Goal: Contribute content: Contribute content

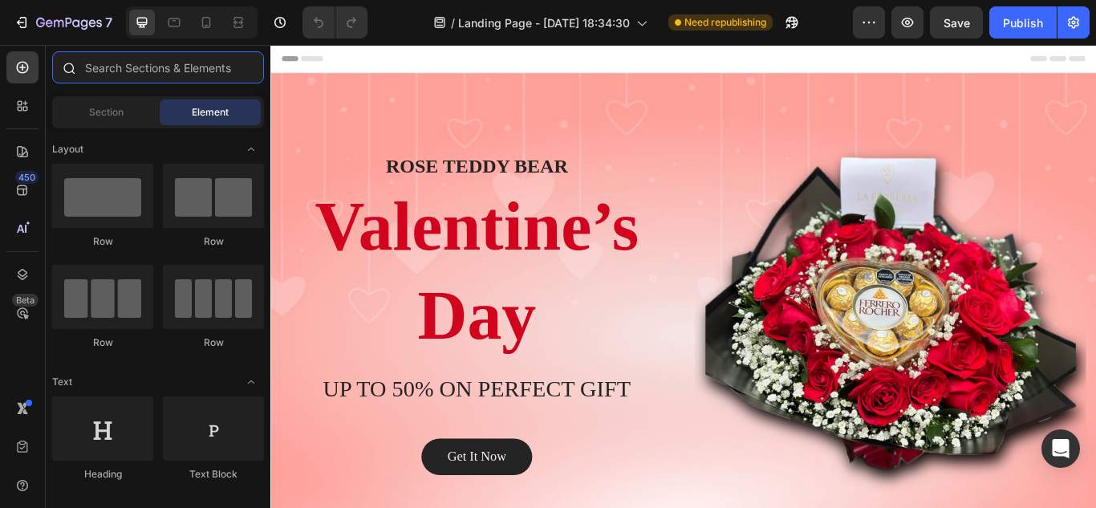
click at [217, 82] on input "text" at bounding box center [158, 67] width 212 height 32
click at [401, 22] on div "/ Landing Page - [DATE] 18:34:30 Need republishing" at bounding box center [616, 22] width 473 height 32
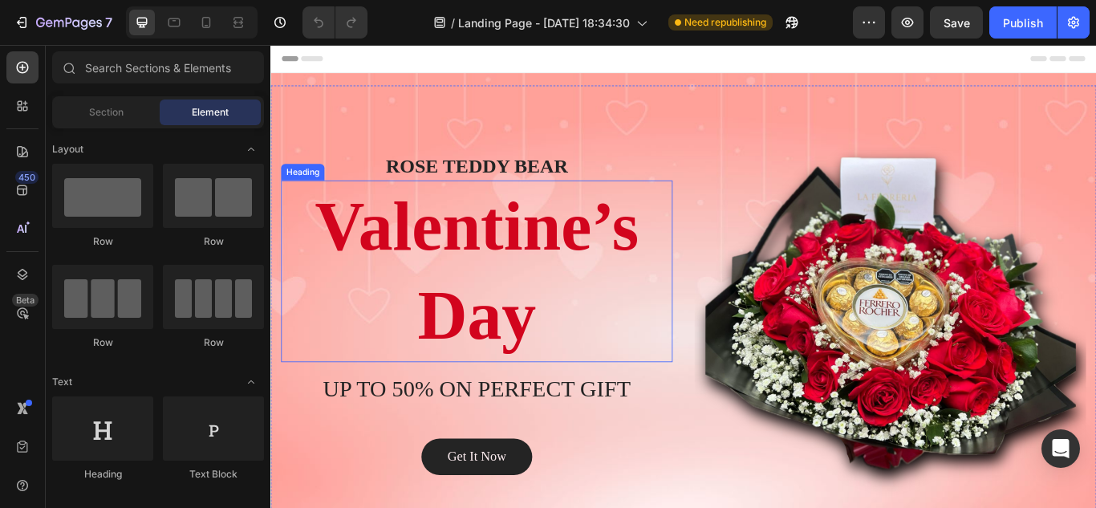
click at [486, 235] on p "Valentine’s Day" at bounding box center [511, 309] width 454 height 209
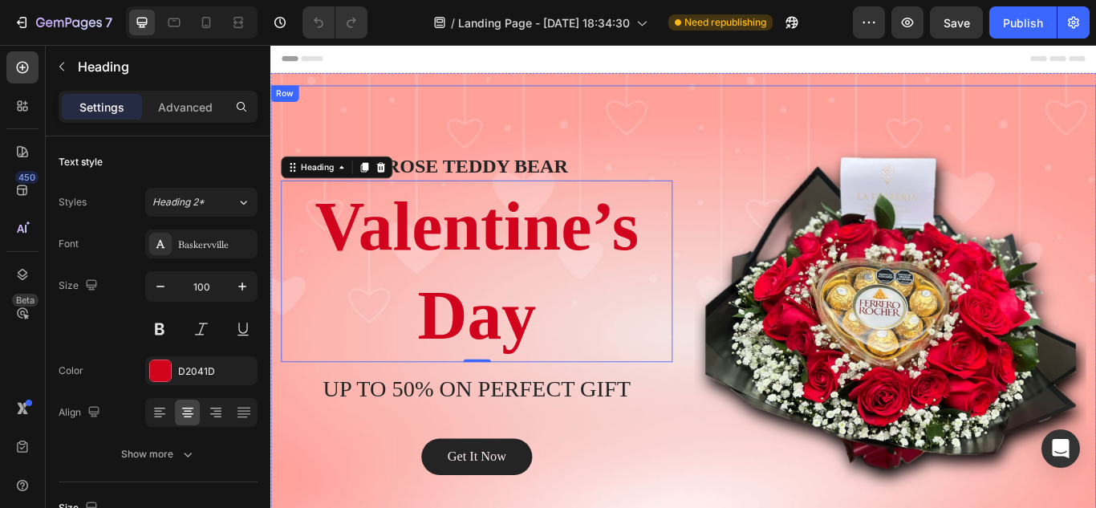
click at [705, 110] on div "[PERSON_NAME] BEAR Heading Valentine’s Day Heading 0 UP TO 50% ON PERFECT GIFT …" at bounding box center [751, 359] width 963 height 534
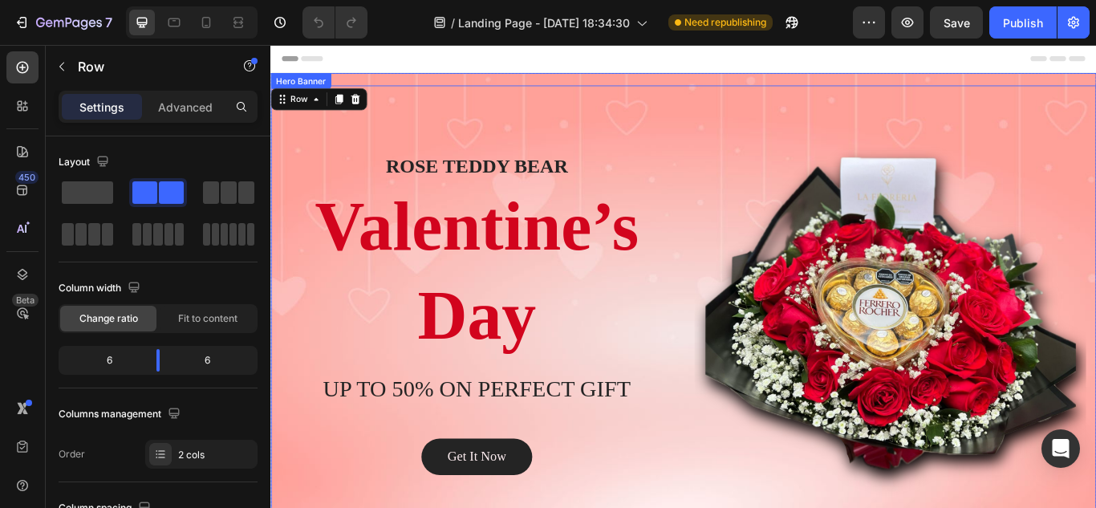
click at [541, 87] on div "Overlay" at bounding box center [751, 359] width 963 height 562
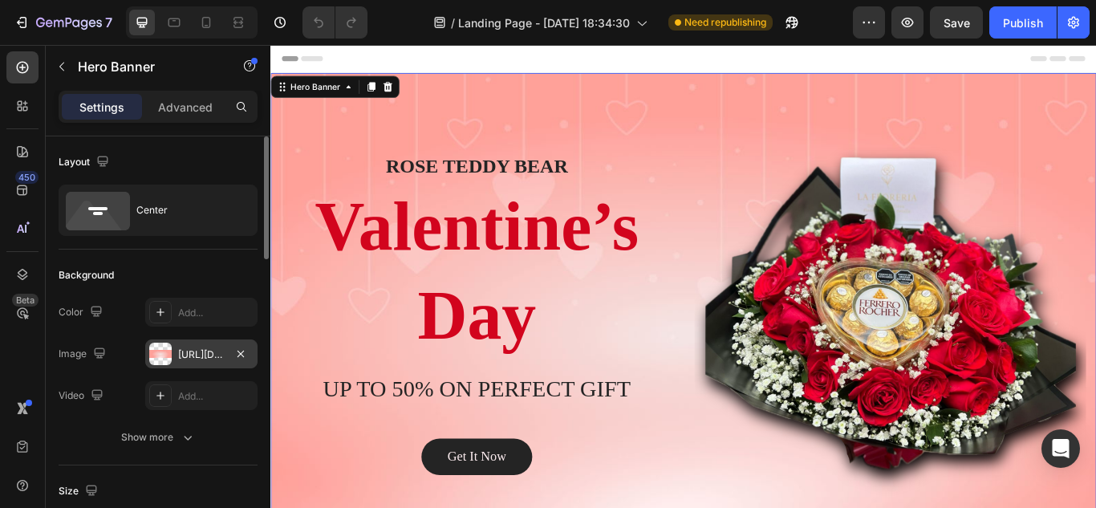
click at [202, 348] on div "[URL][DOMAIN_NAME]" at bounding box center [201, 355] width 47 height 14
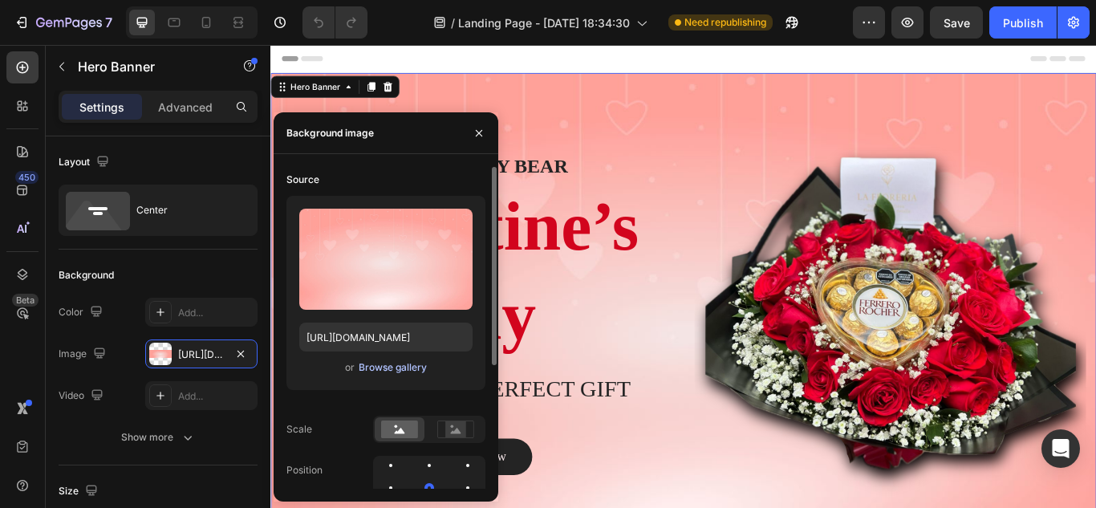
click at [385, 369] on div "Browse gallery" at bounding box center [393, 367] width 68 height 14
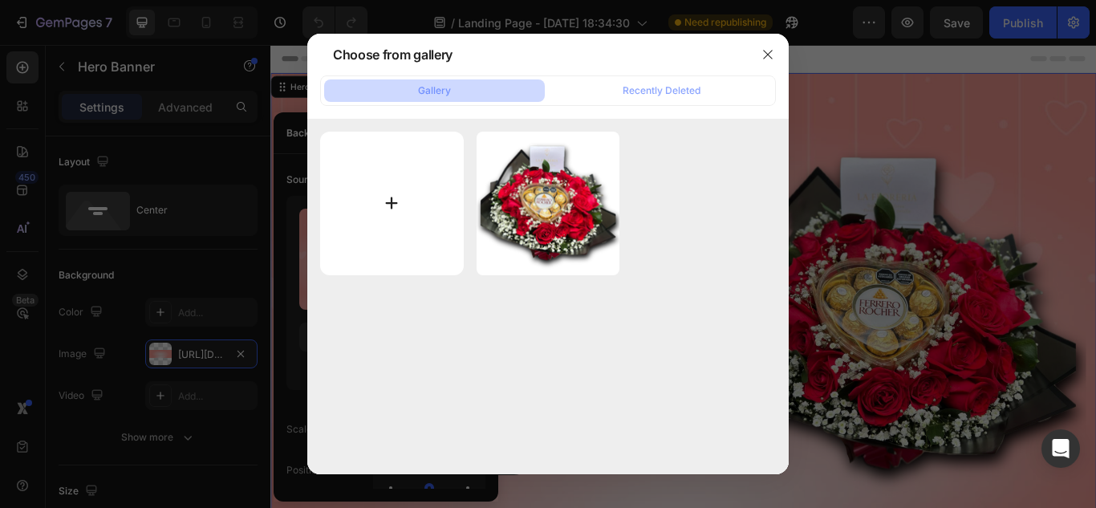
click at [412, 180] on input "file" at bounding box center [392, 204] width 144 height 144
type input "C:\fakepath\banner_edit_combined.png"
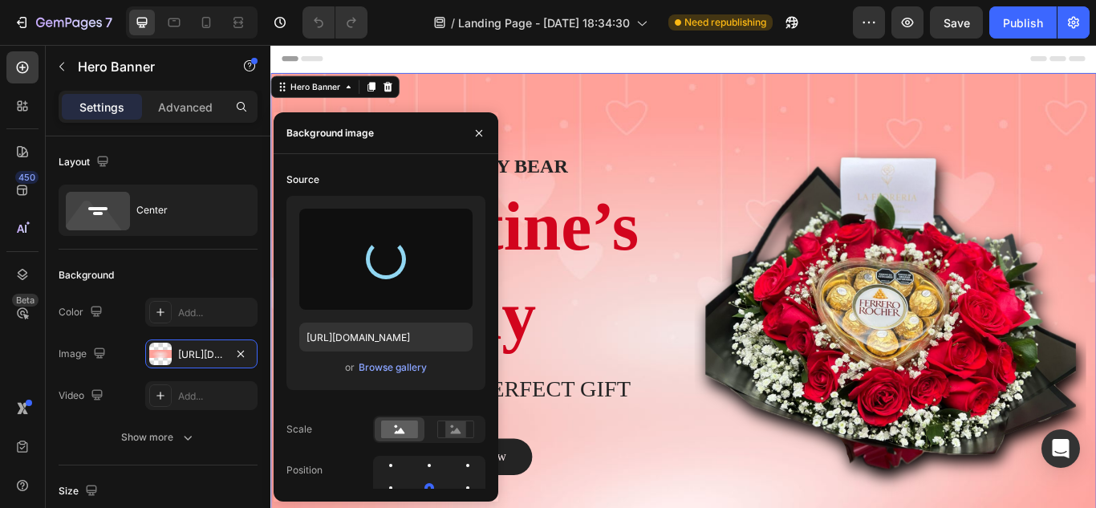
type input "[URL][DOMAIN_NAME]"
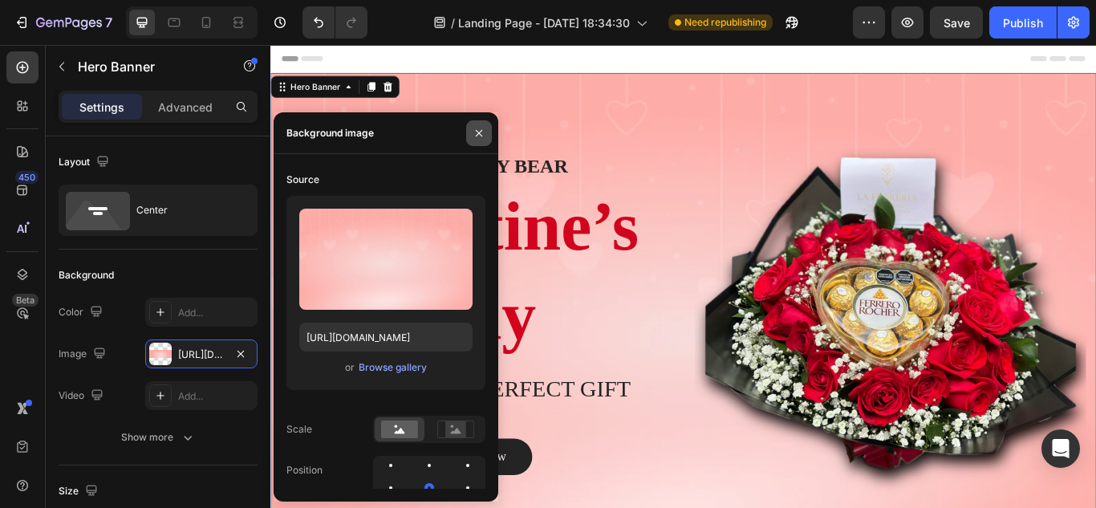
click at [478, 132] on icon "button" at bounding box center [479, 132] width 6 height 6
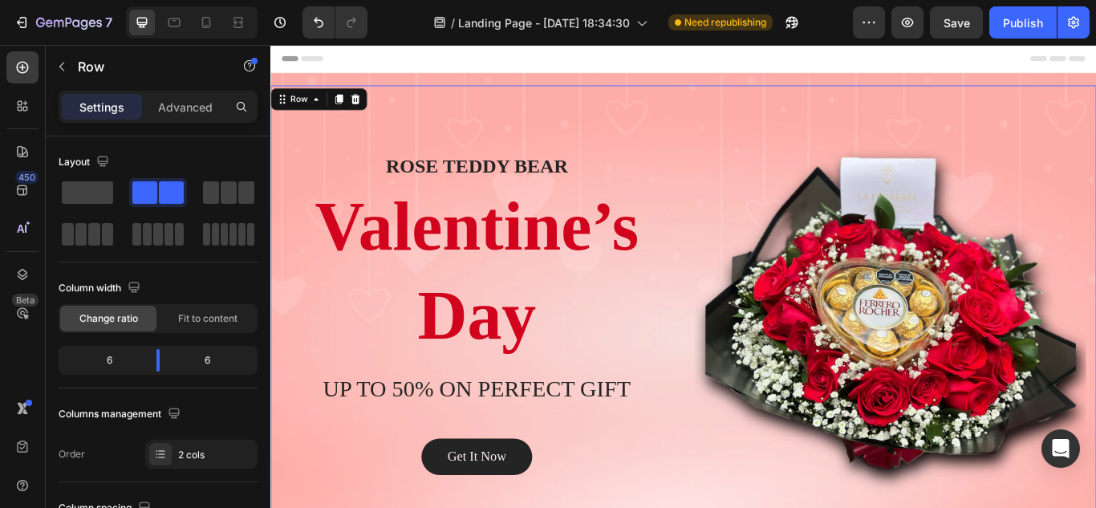
click at [616, 105] on div "[PERSON_NAME] BEAR Heading Valentine’s Day Heading UP TO 50% ON PERFECT GIFT He…" at bounding box center [751, 359] width 963 height 534
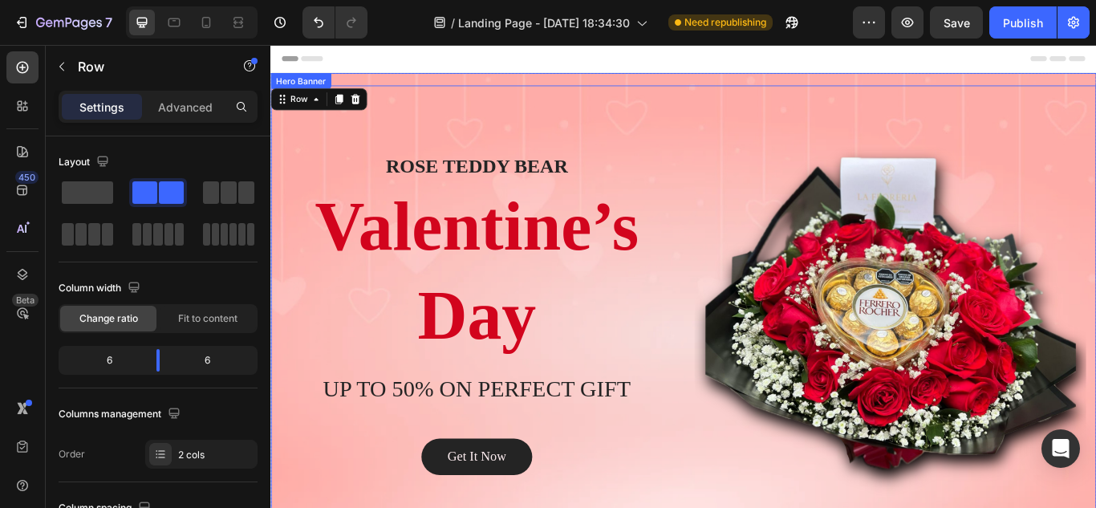
click at [588, 88] on div "Overlay" at bounding box center [751, 359] width 963 height 562
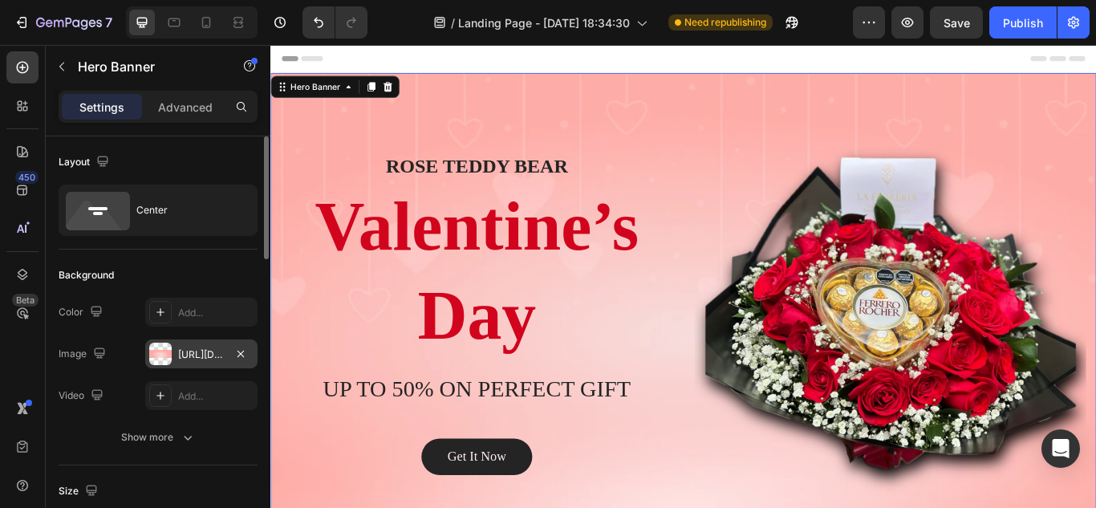
click at [196, 352] on div "[URL][DOMAIN_NAME]" at bounding box center [201, 355] width 47 height 14
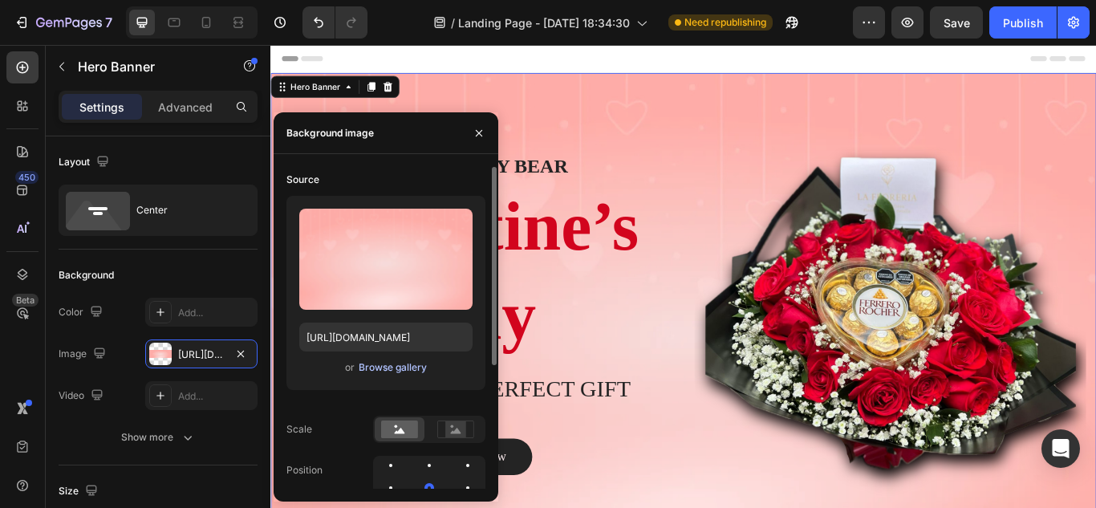
click at [370, 363] on div "Browse gallery" at bounding box center [393, 367] width 68 height 14
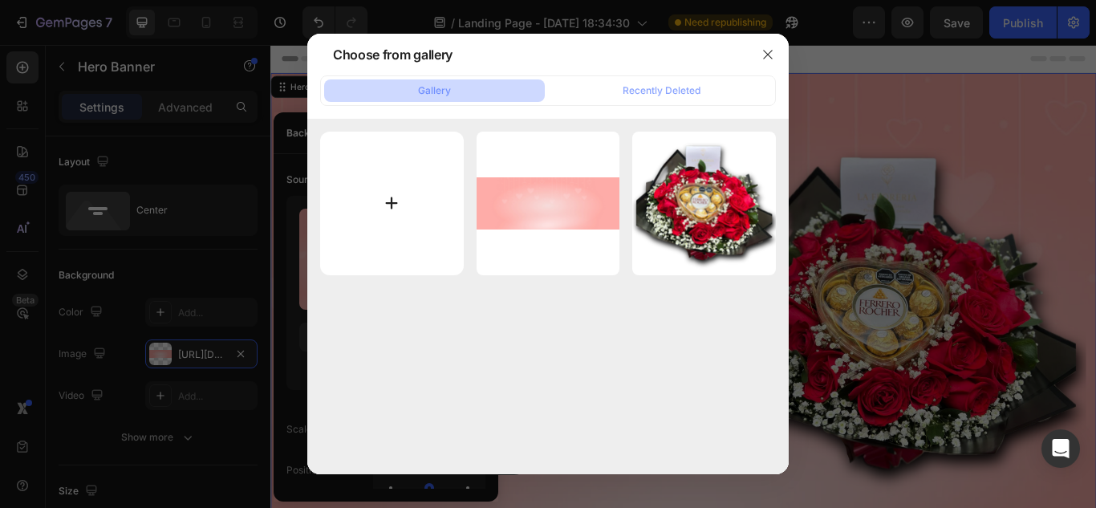
click at [388, 189] on input "file" at bounding box center [392, 204] width 144 height 144
type input "C:\fakepath\banner_shopify_match.png"
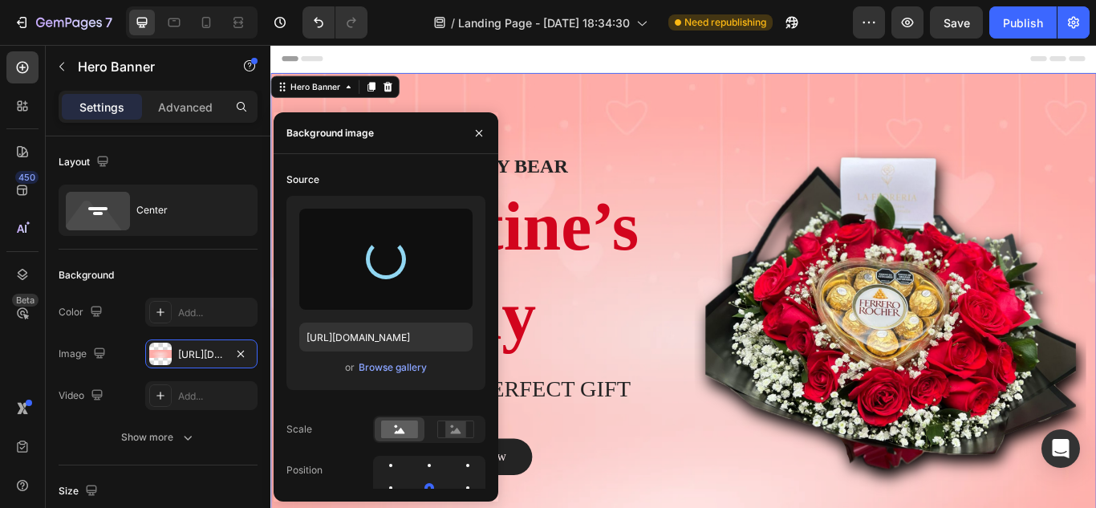
type input "[URL][DOMAIN_NAME]"
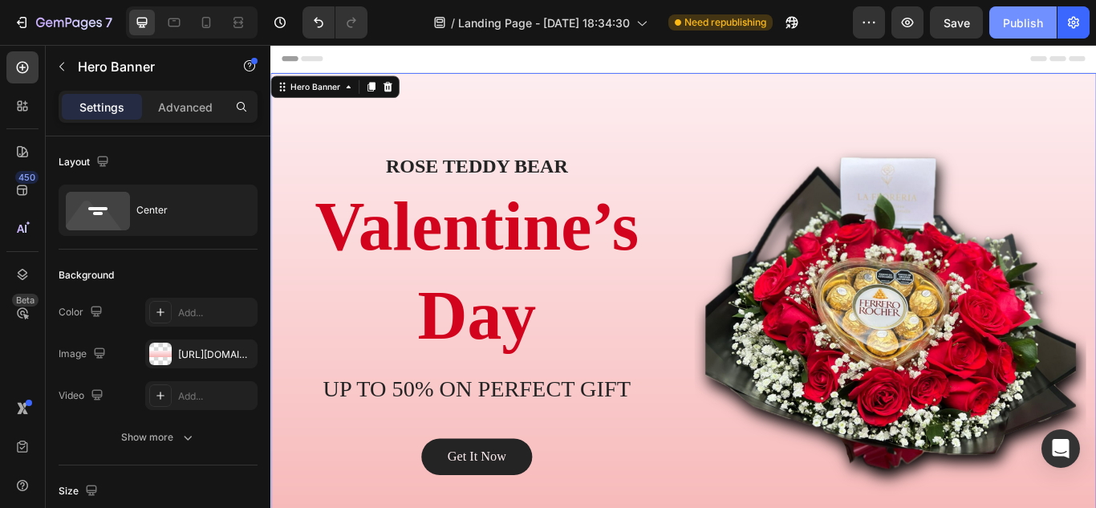
click at [1021, 26] on div "Publish" at bounding box center [1023, 22] width 40 height 17
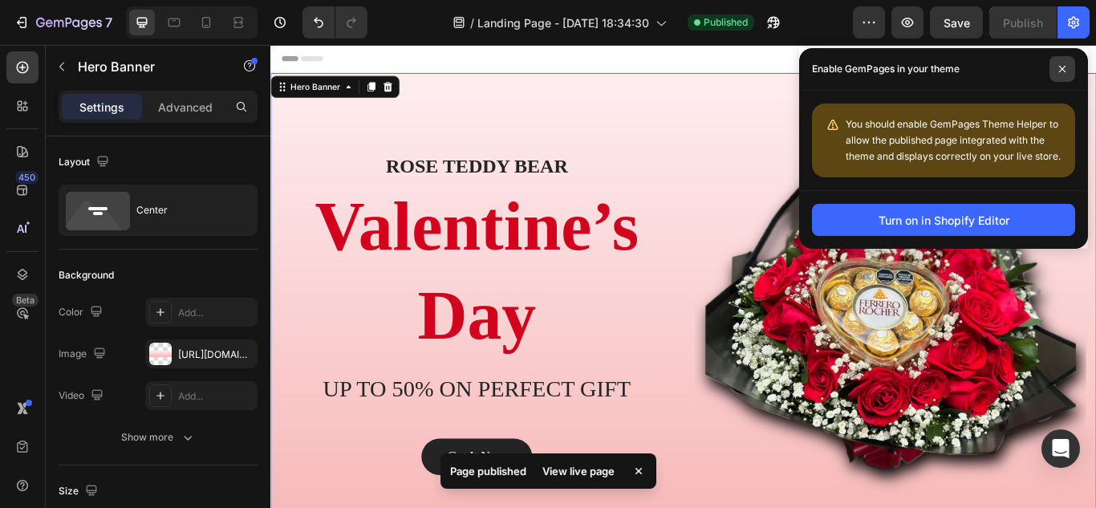
click at [1065, 68] on icon at bounding box center [1063, 69] width 8 height 8
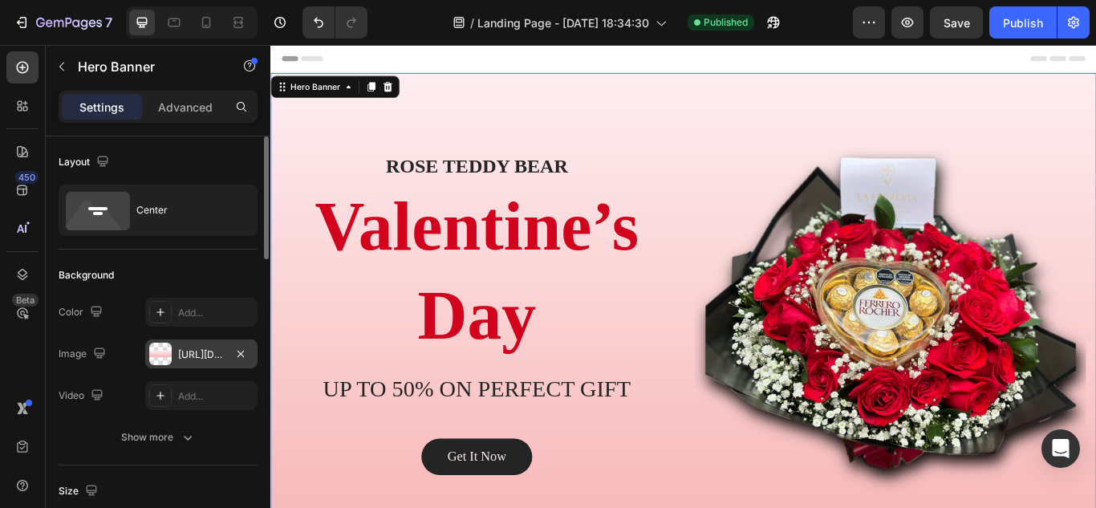
click at [199, 349] on div "[URL][DOMAIN_NAME]" at bounding box center [201, 355] width 47 height 14
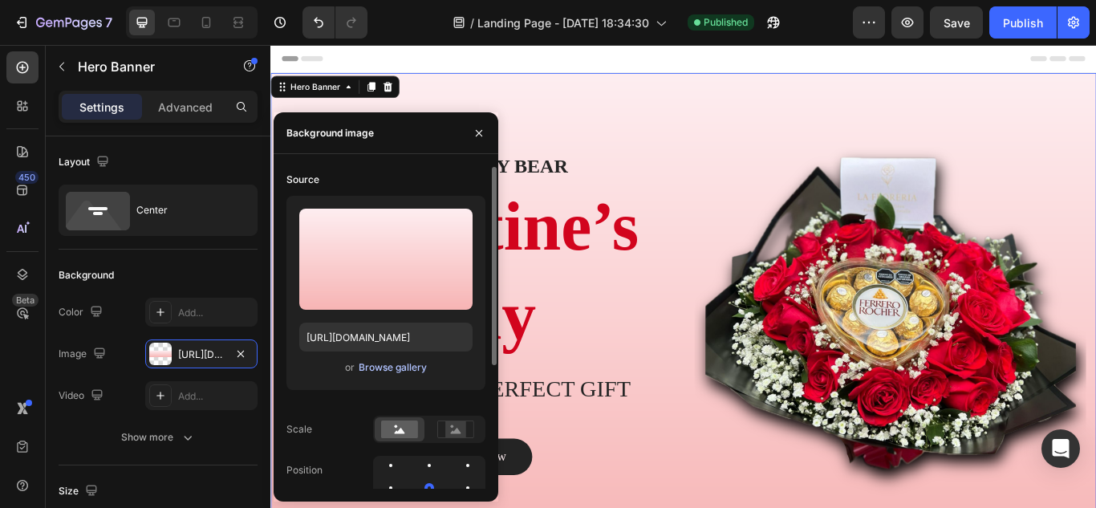
click at [388, 374] on div "Browse gallery" at bounding box center [393, 367] width 68 height 14
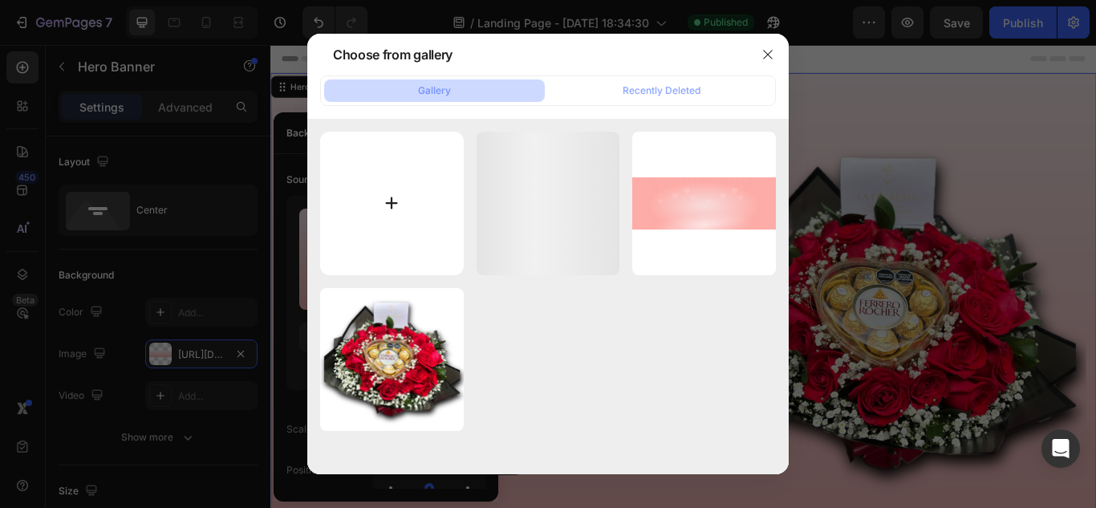
click at [414, 192] on input "file" at bounding box center [392, 204] width 144 height 144
type input "C:\fakepath\Gemini_Generated_Image_4c6o6u4c6o6u4c6o.png"
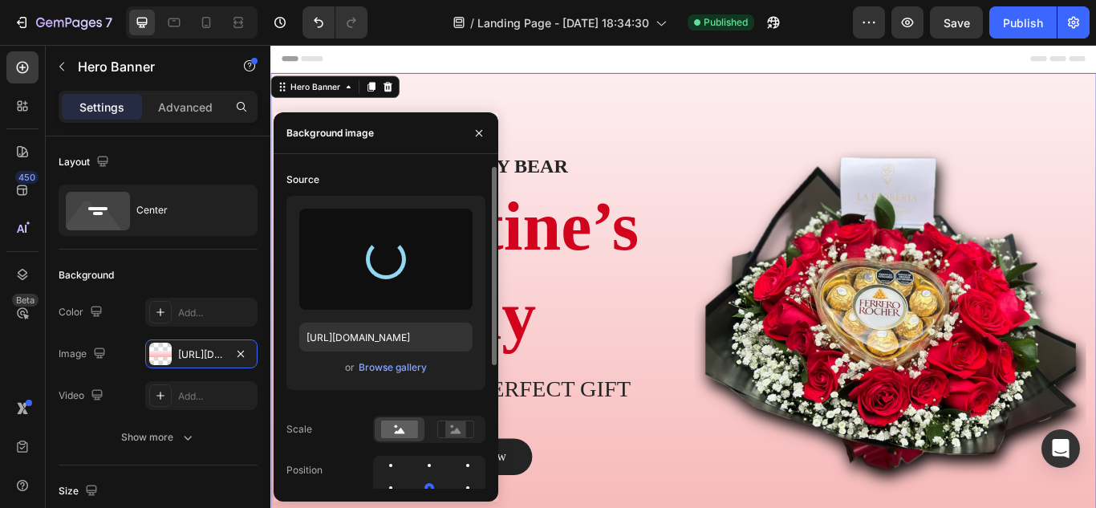
type input "[URL][DOMAIN_NAME]"
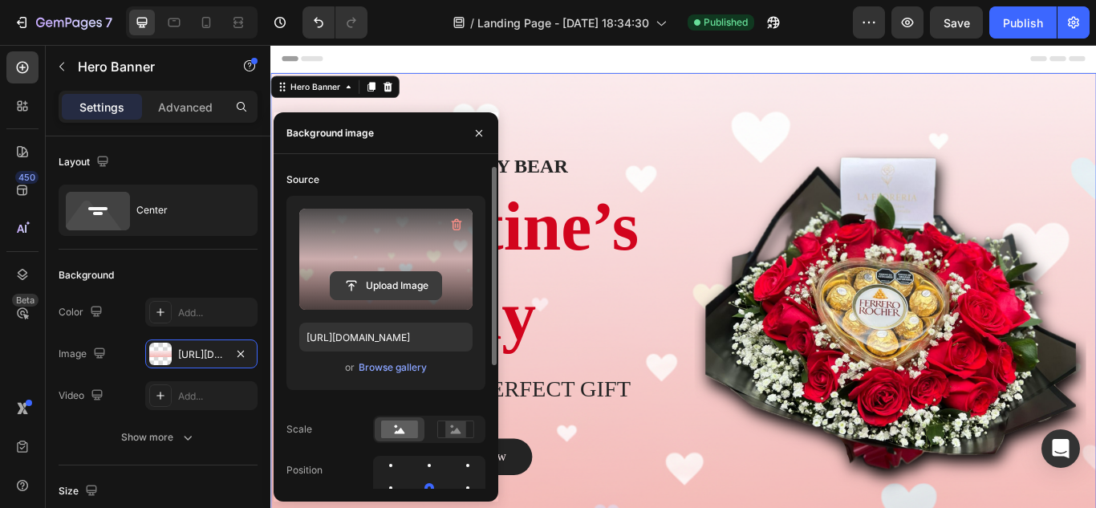
click at [388, 277] on input "file" at bounding box center [386, 285] width 111 height 27
click at [474, 137] on icon "button" at bounding box center [479, 133] width 13 height 13
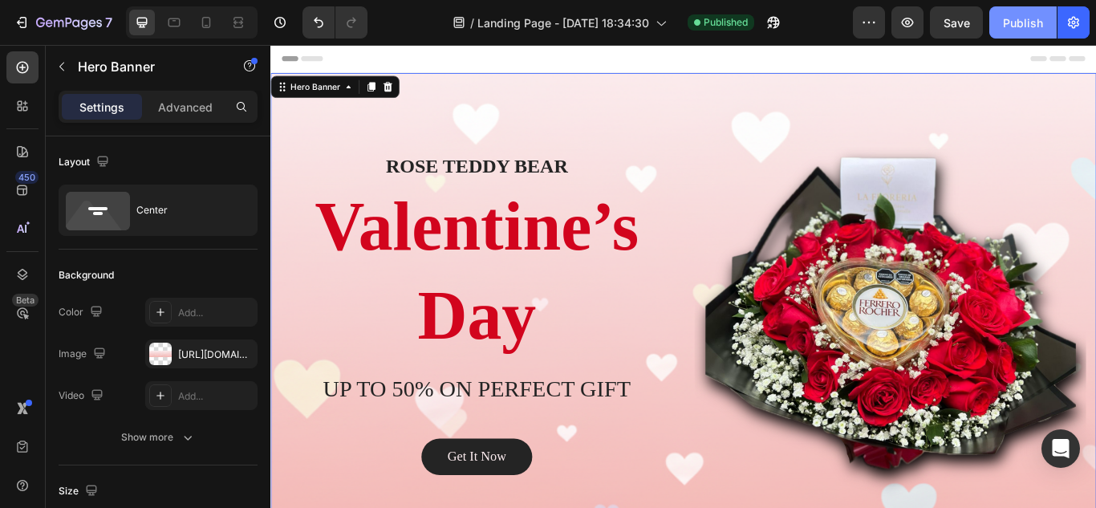
click at [1007, 23] on div "Publish" at bounding box center [1023, 22] width 40 height 17
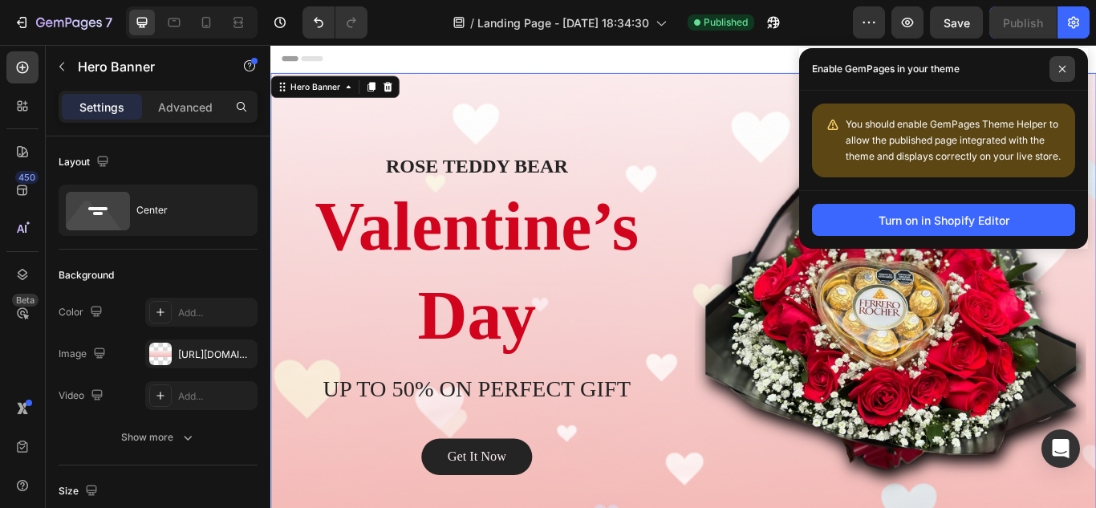
click at [1060, 72] on icon at bounding box center [1063, 69] width 6 height 6
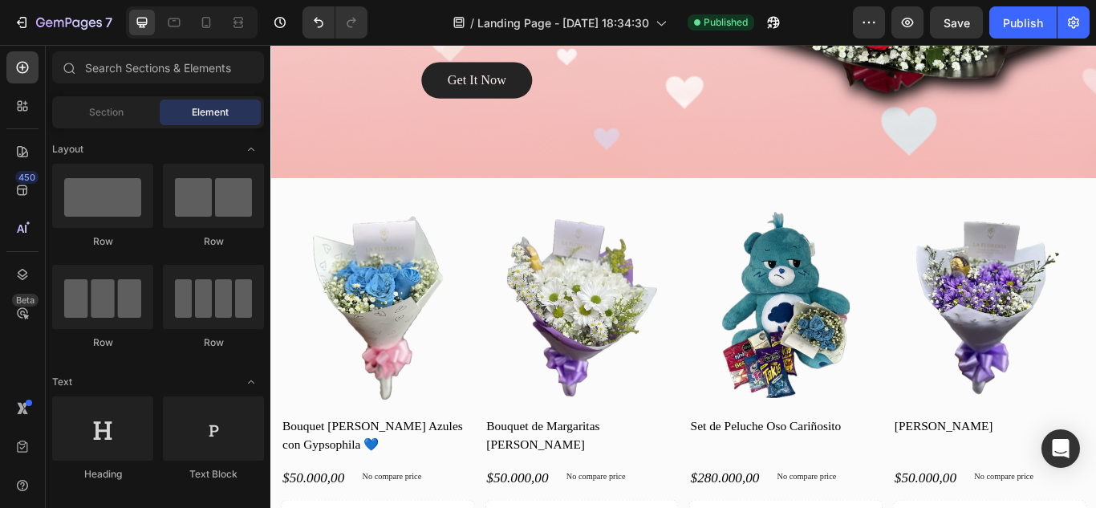
scroll to position [420, 0]
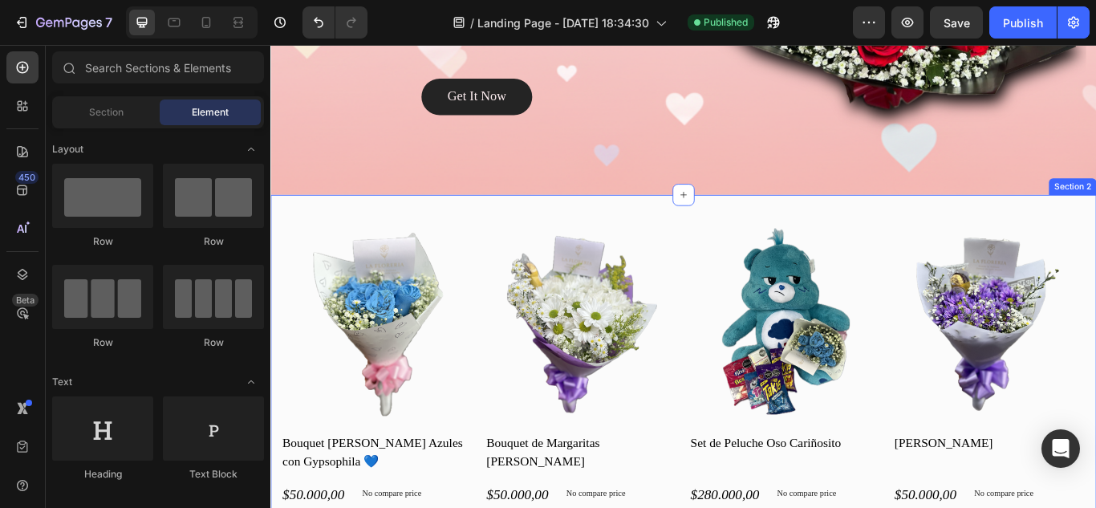
click at [1096, 232] on div "Product Images Bouquet [PERSON_NAME] Azules con Gypsophila 💙 Product Title $50.…" at bounding box center [751, 499] width 963 height 558
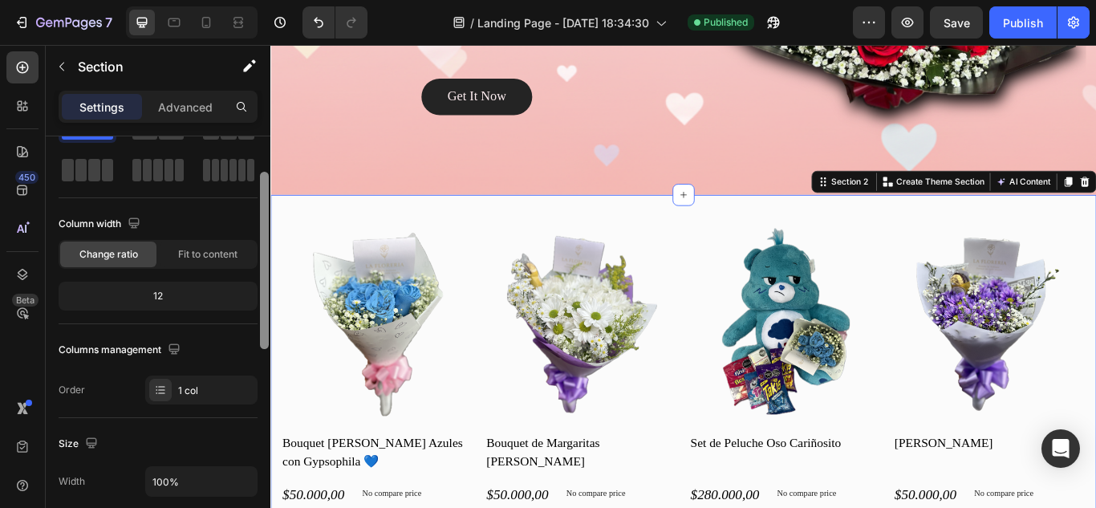
scroll to position [84, 0]
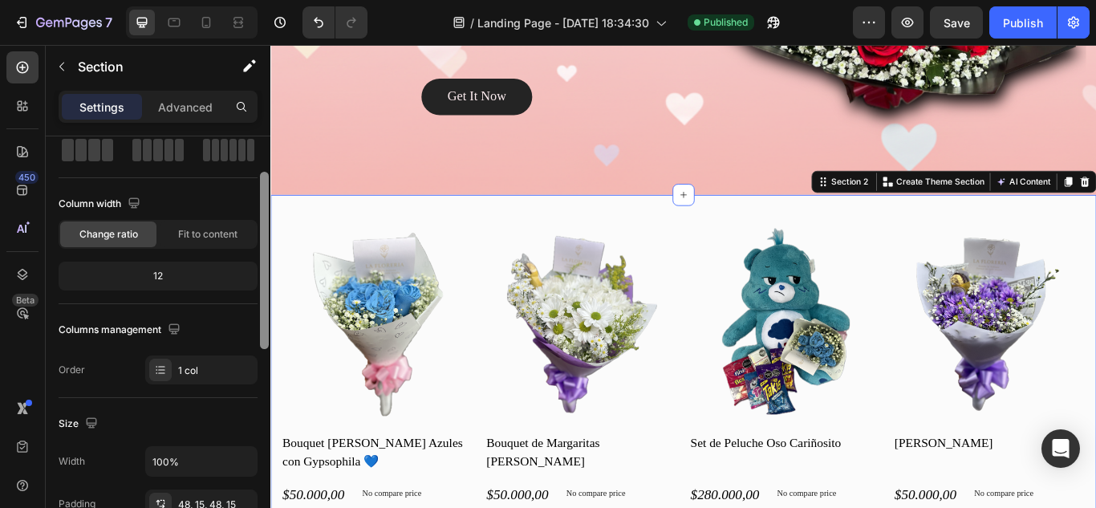
drag, startPoint x: 262, startPoint y: 295, endPoint x: 270, endPoint y: 389, distance: 94.3
click at [270, 0] on div "7 / Landing Page - [DATE] 18:34:30 Published Preview Save Publish 450 Beta Sect…" at bounding box center [548, 0] width 1096 height 0
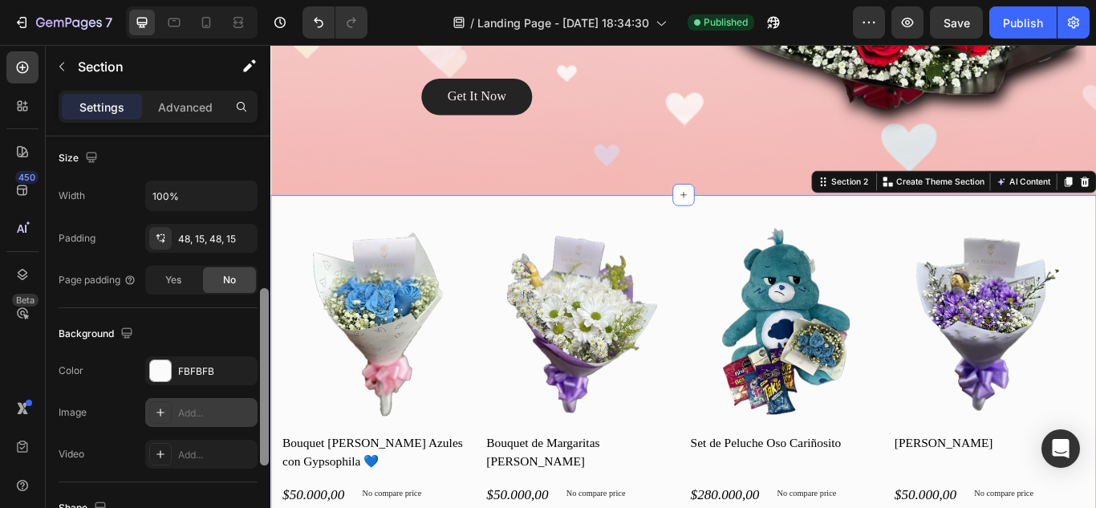
scroll to position [363, 0]
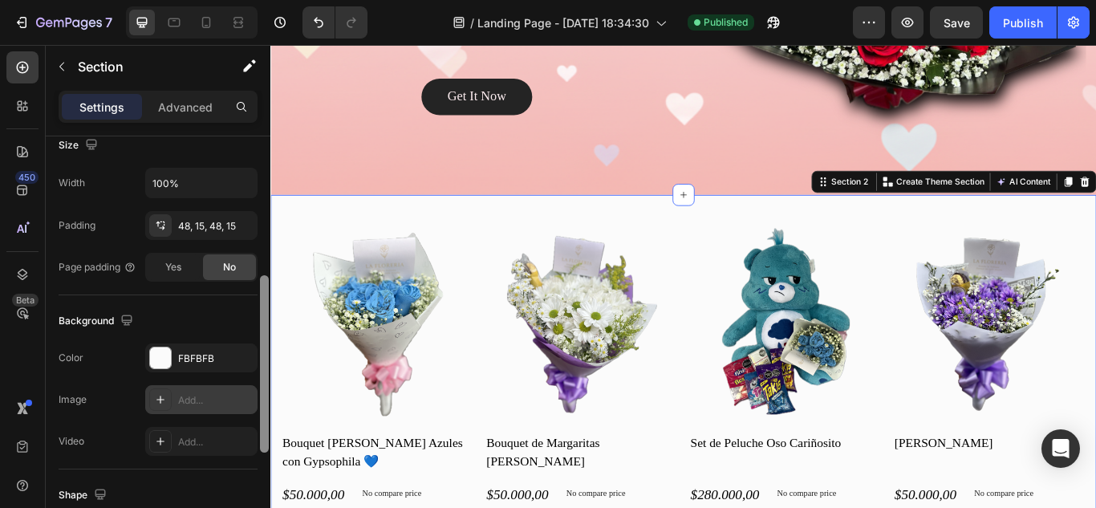
drag, startPoint x: 262, startPoint y: 346, endPoint x: 257, endPoint y: 407, distance: 61.3
click at [257, 407] on div "Layout Column width Change ratio Fit to content 12 Columns management Order 1 c…" at bounding box center [158, 344] width 225 height 417
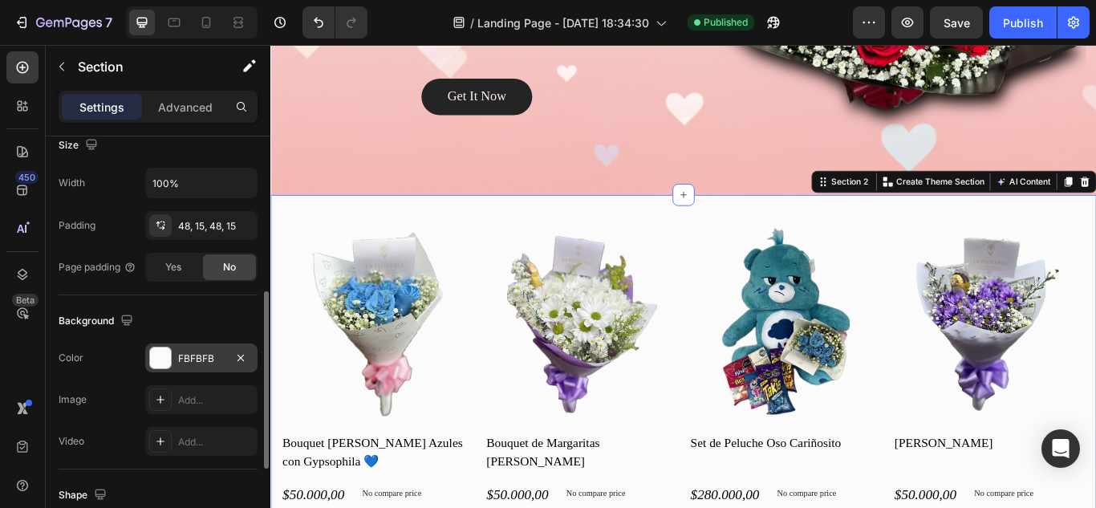
click at [205, 361] on div "FBFBFB" at bounding box center [201, 359] width 47 height 14
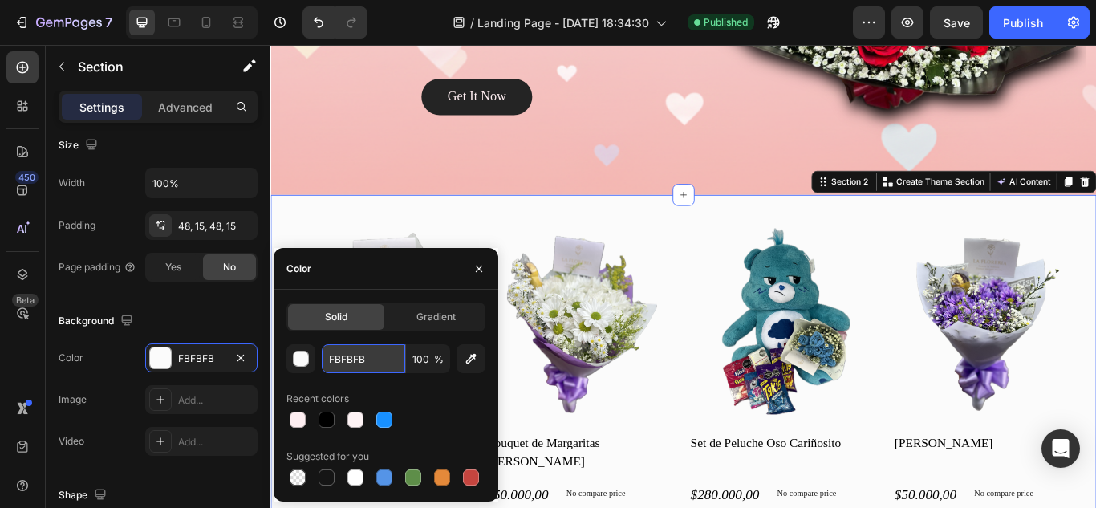
click at [368, 359] on input "FBFBFB" at bounding box center [363, 358] width 83 height 29
paste input "[URL][DOMAIN_NAME]"
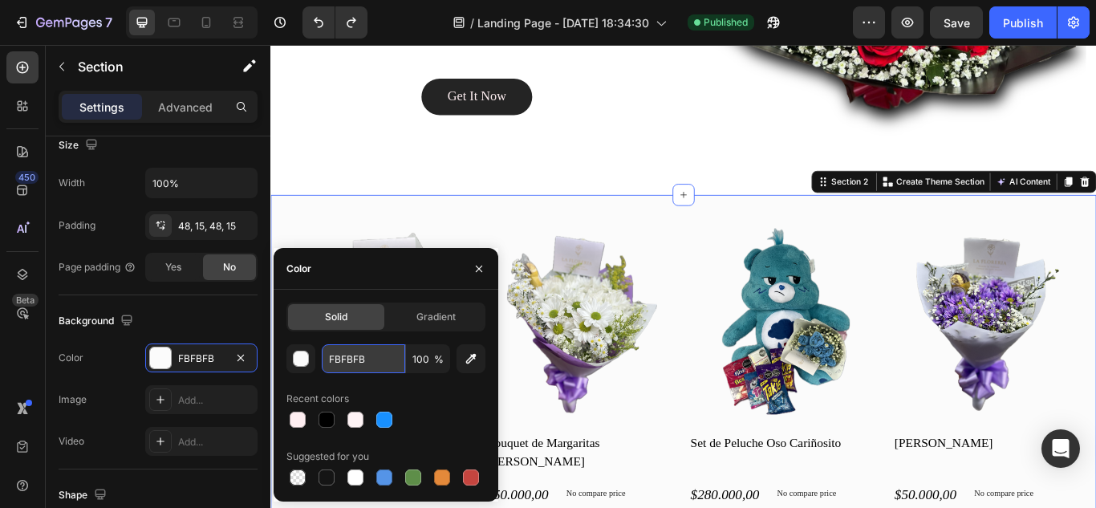
scroll to position [0, 0]
paste input "#feeef1"
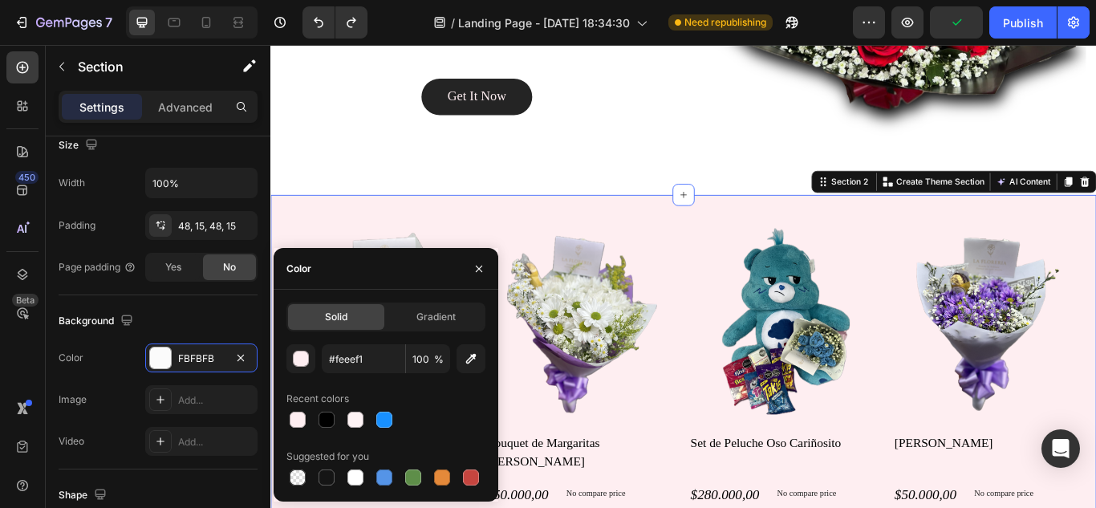
click at [423, 384] on div "#feeef1 100 % Recent colors Suggested for you" at bounding box center [386, 416] width 199 height 144
click at [396, 359] on input "FEEEF1" at bounding box center [363, 358] width 83 height 29
click at [465, 356] on icon "button" at bounding box center [471, 359] width 16 height 16
type input "FCFCFC"
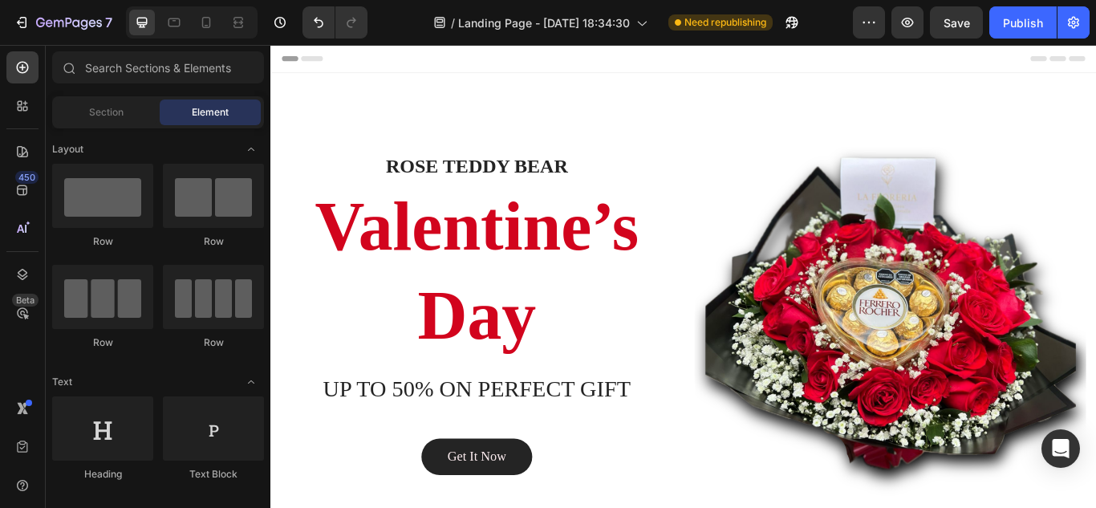
drag, startPoint x: 1225, startPoint y: 95, endPoint x: 1366, endPoint y: 83, distance: 141.7
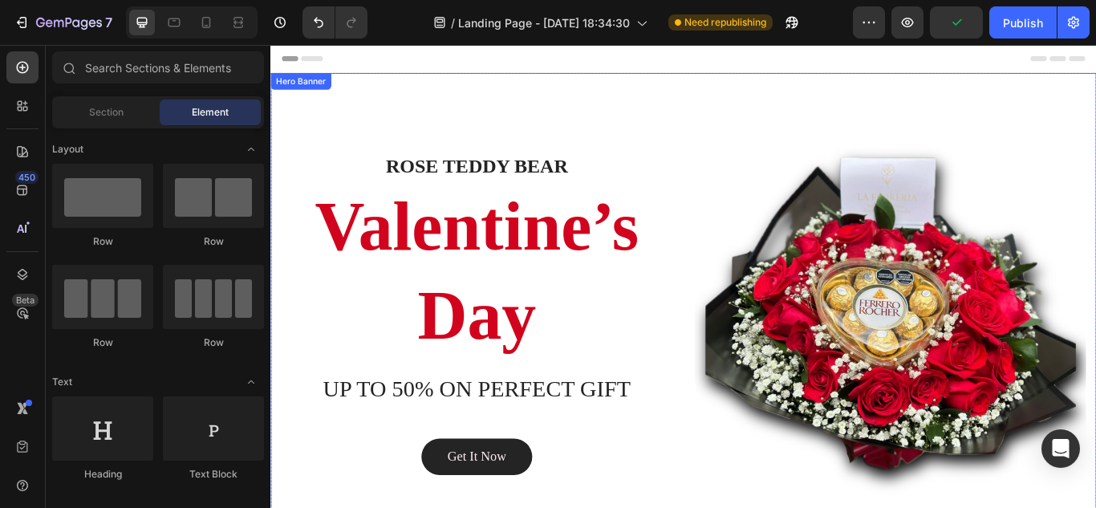
click at [1043, 91] on div "Overlay" at bounding box center [751, 359] width 963 height 562
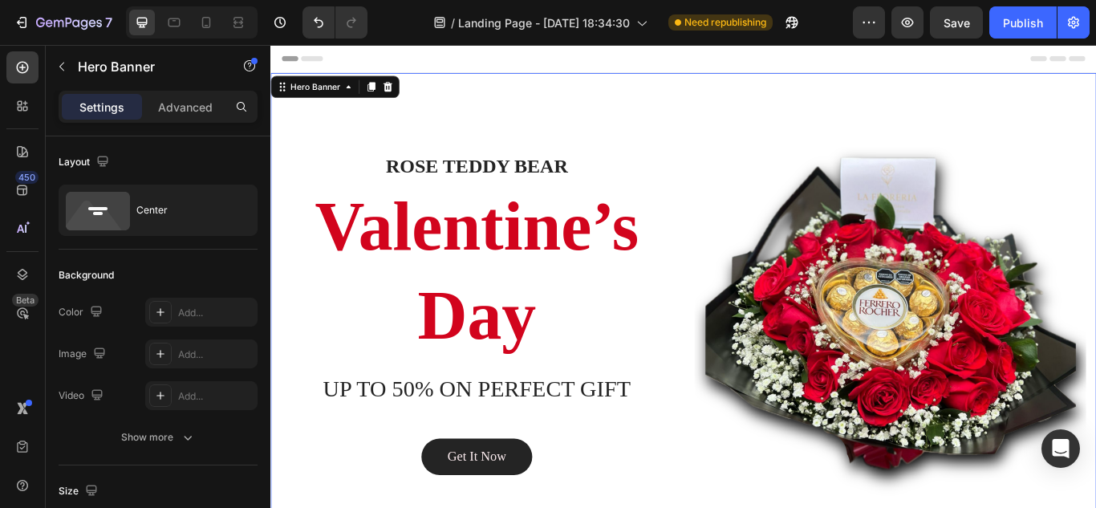
click at [562, 86] on div "Overlay" at bounding box center [751, 359] width 963 height 562
click at [313, 18] on icon "Undo/Redo" at bounding box center [319, 22] width 16 height 16
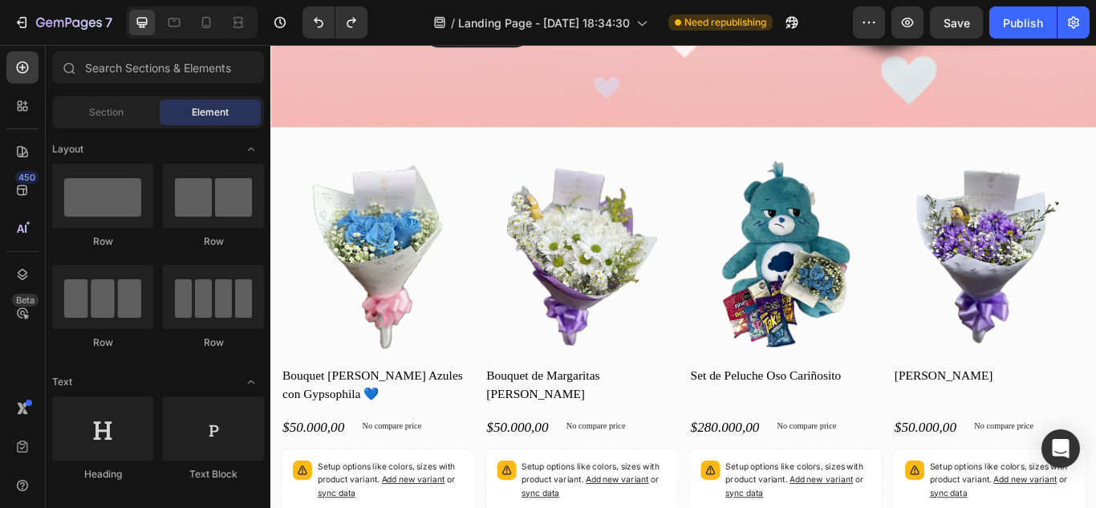
scroll to position [517, 0]
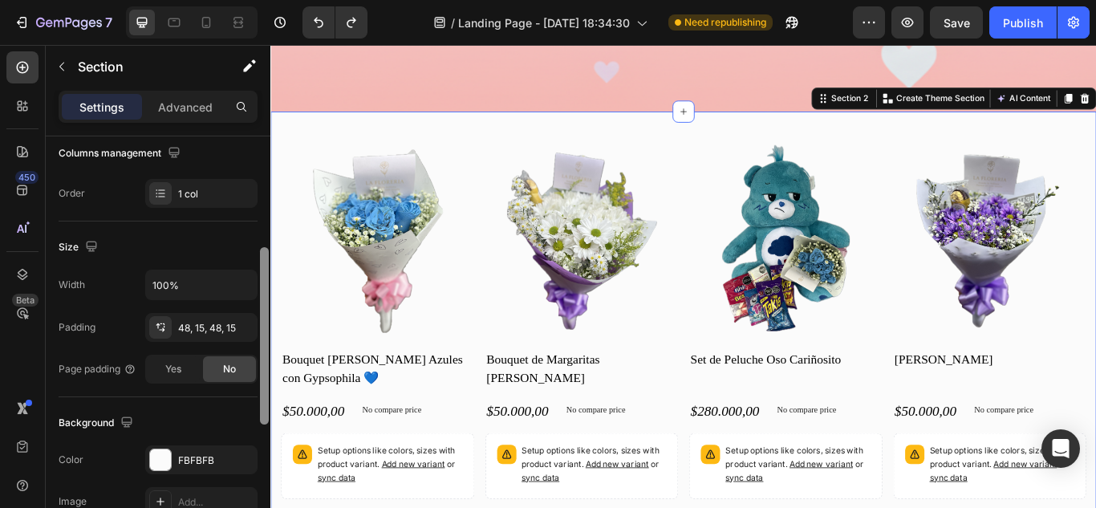
drag, startPoint x: 262, startPoint y: 226, endPoint x: 250, endPoint y: 355, distance: 128.9
click at [250, 355] on div "Layout Column width Change ratio Fit to content 12 Columns management Order 1 c…" at bounding box center [158, 344] width 225 height 417
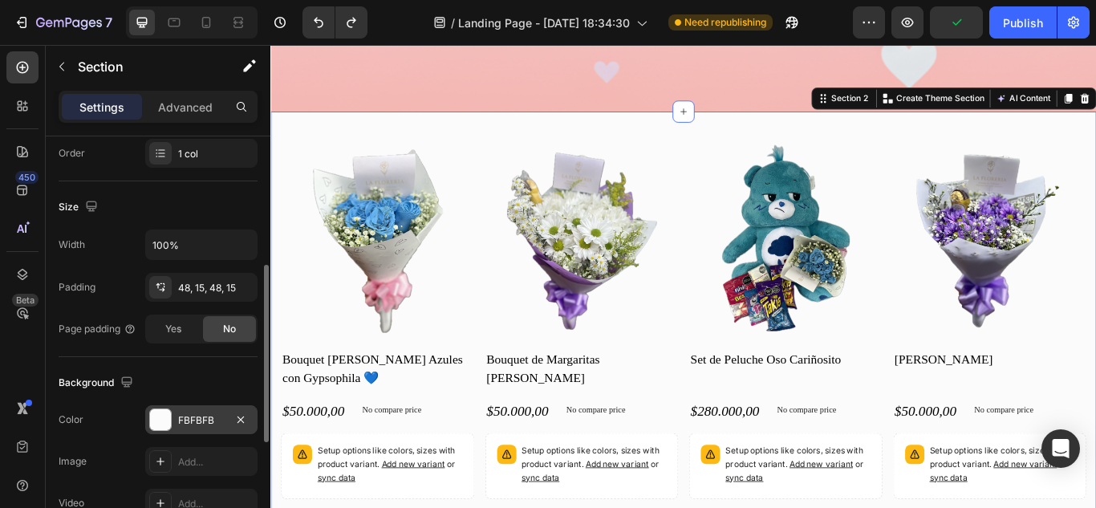
click at [220, 408] on div "FBFBFB" at bounding box center [201, 419] width 112 height 29
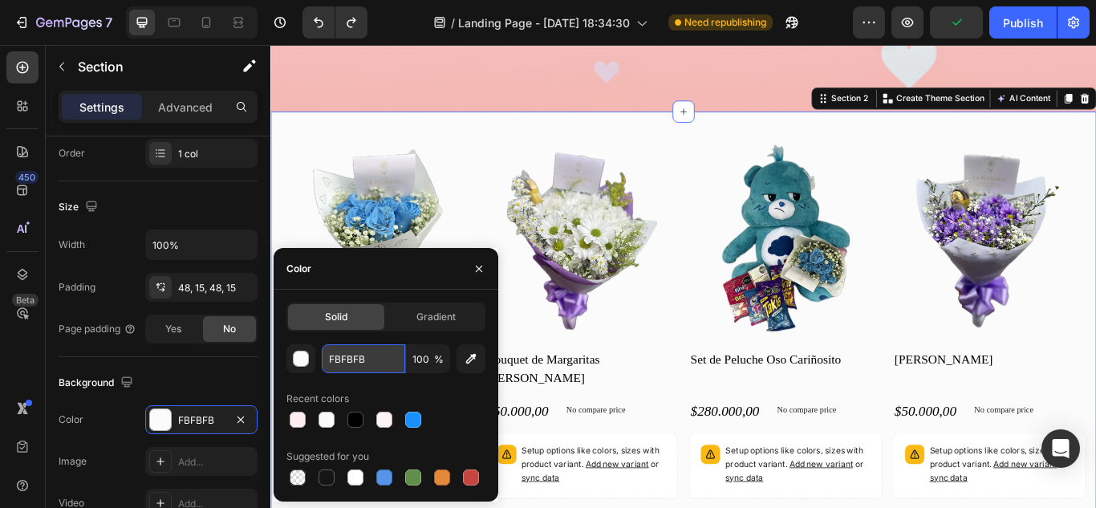
click at [364, 348] on input "FBFBFB" at bounding box center [363, 358] width 83 height 29
paste input "#feeef1"
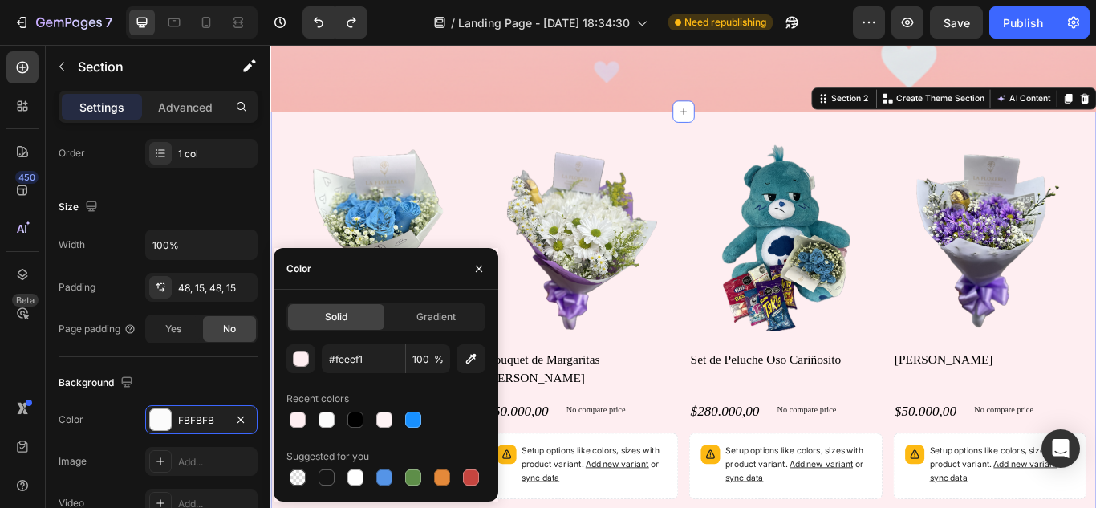
click at [454, 388] on div "Recent colors" at bounding box center [386, 399] width 199 height 26
click at [475, 364] on icon "button" at bounding box center [471, 359] width 16 height 16
type input "F3B9B3"
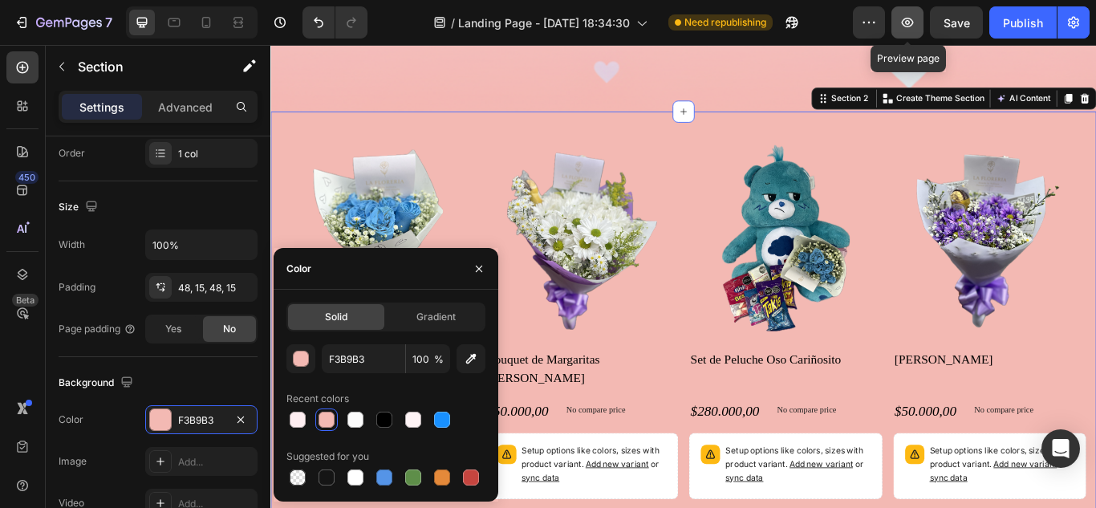
click at [911, 25] on icon "button" at bounding box center [908, 22] width 16 height 16
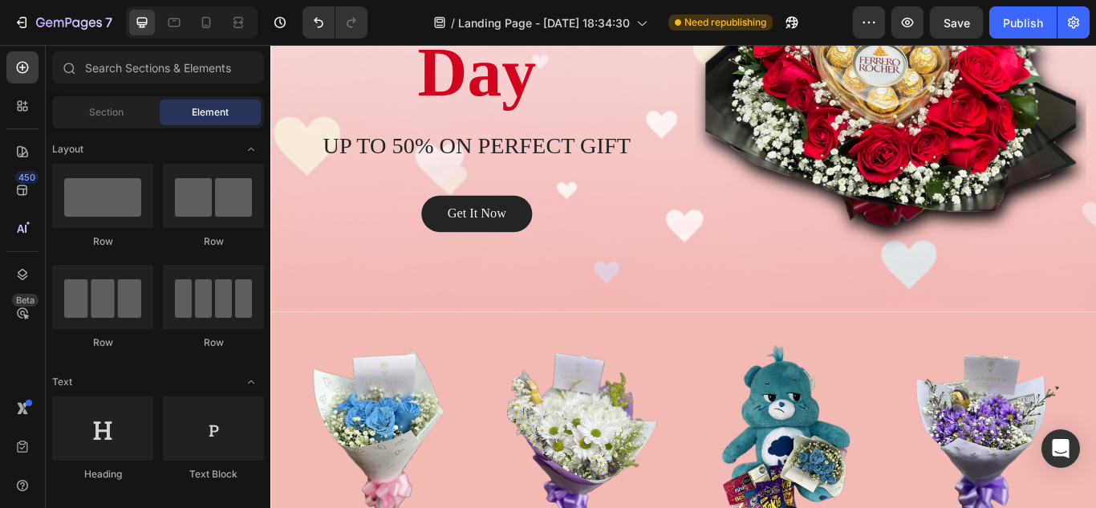
scroll to position [295, 0]
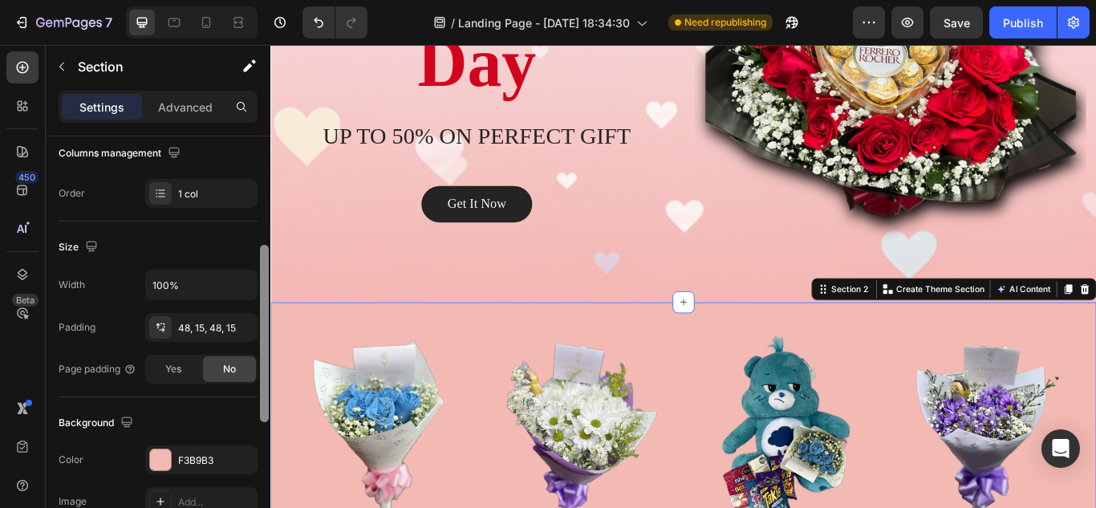
drag, startPoint x: 262, startPoint y: 242, endPoint x: 254, endPoint y: 363, distance: 121.5
click at [254, 363] on div "Layout Column width Change ratio Fit to content 12 Columns management Order 1 c…" at bounding box center [158, 344] width 225 height 417
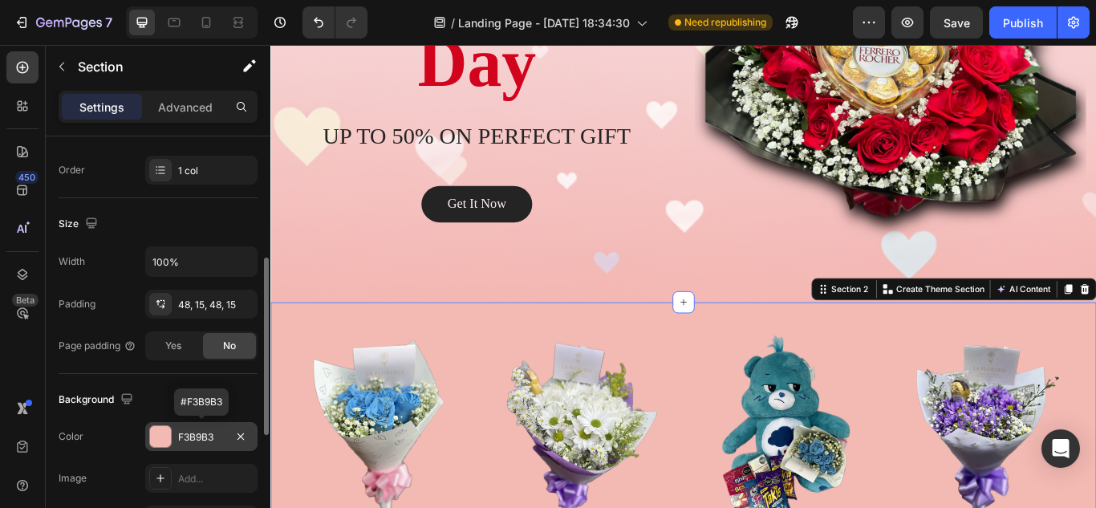
click at [205, 439] on div "F3B9B3" at bounding box center [201, 437] width 47 height 14
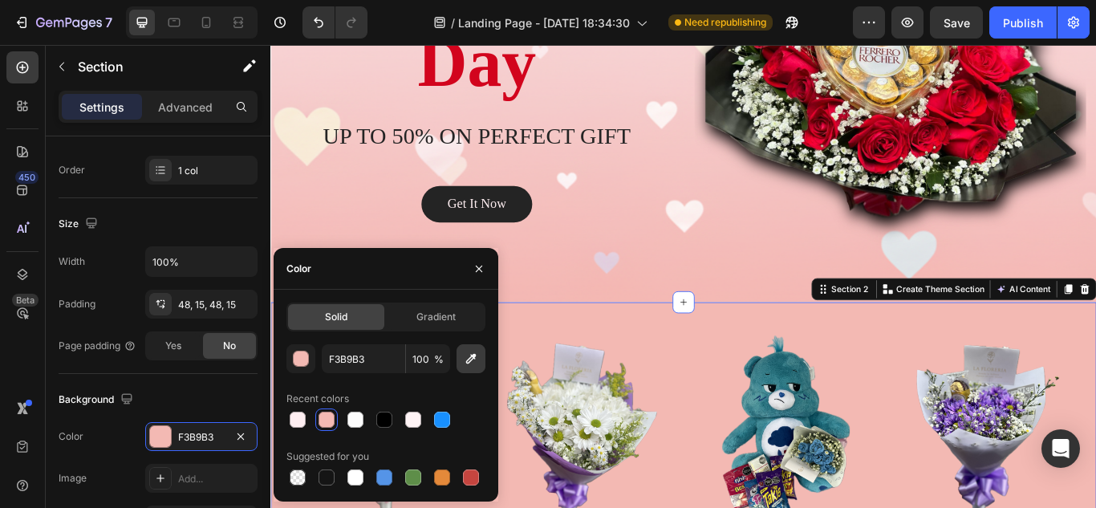
click at [469, 362] on icon "button" at bounding box center [471, 359] width 16 height 16
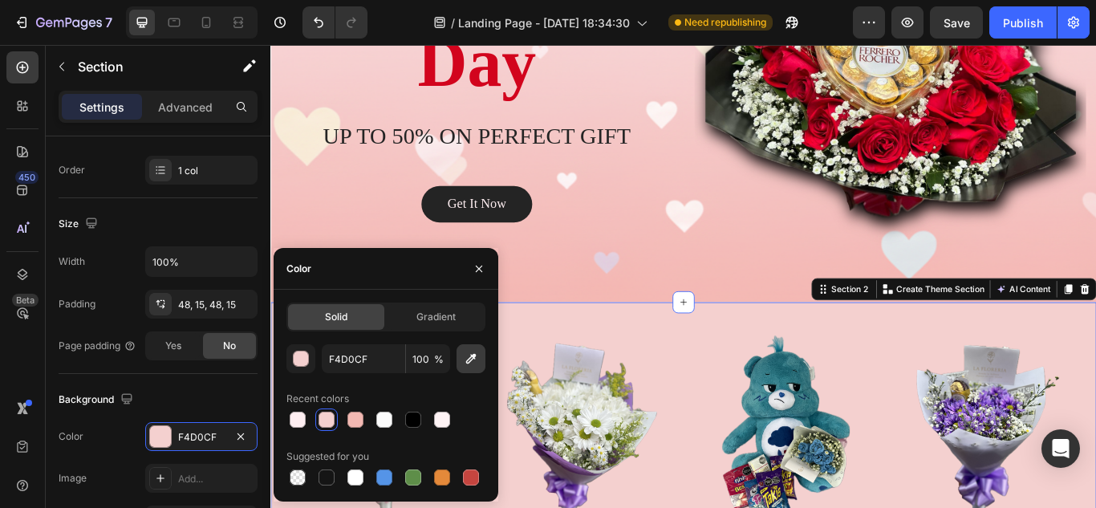
click at [470, 359] on icon "button" at bounding box center [471, 359] width 10 height 10
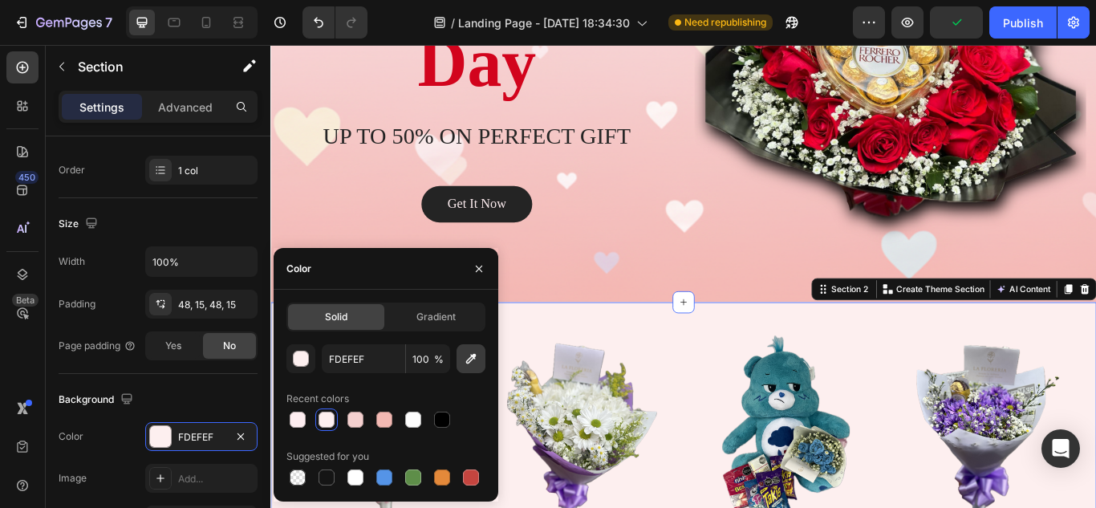
click at [474, 364] on icon "button" at bounding box center [471, 359] width 16 height 16
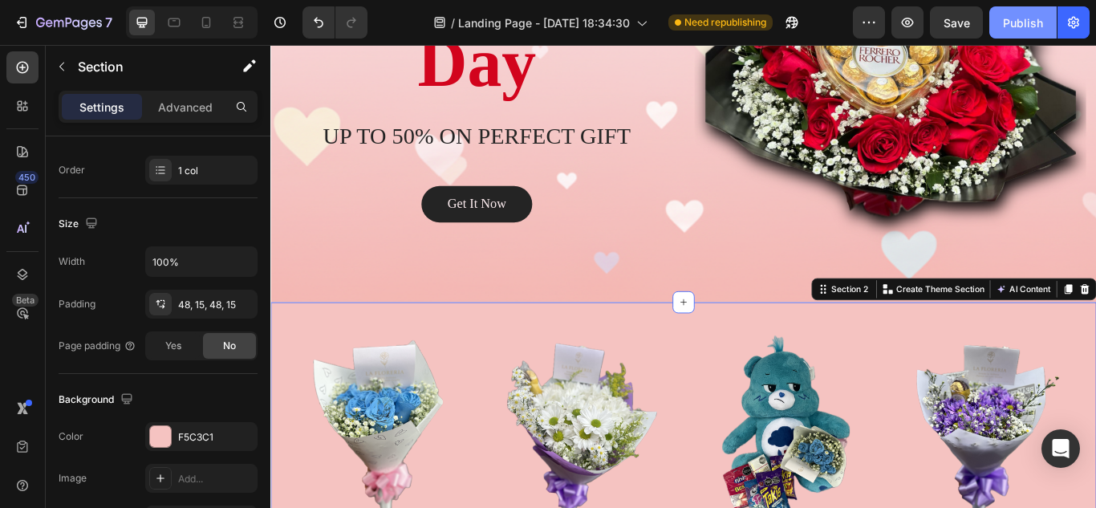
click at [1026, 22] on div "Publish" at bounding box center [1023, 22] width 40 height 17
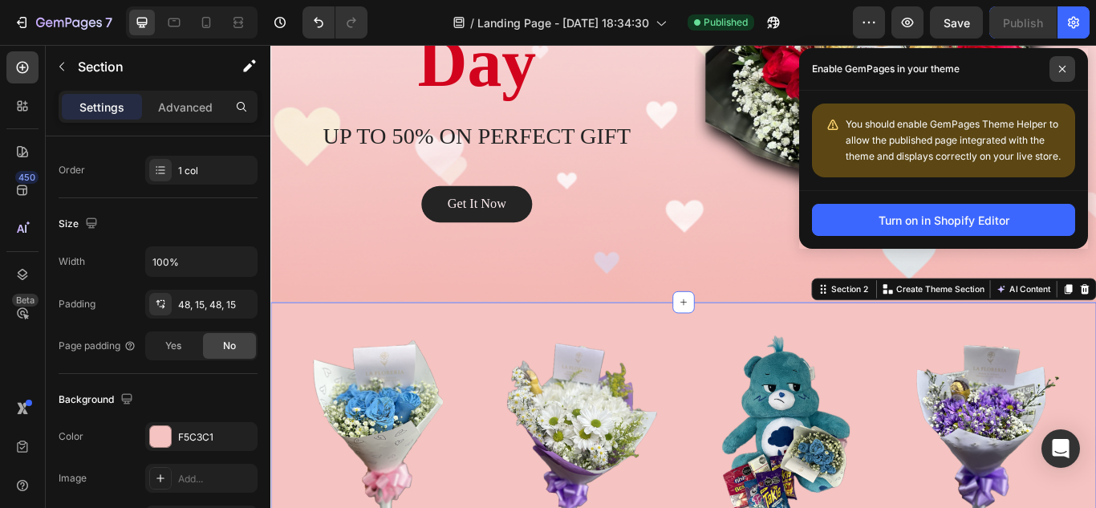
click at [1060, 71] on icon at bounding box center [1063, 69] width 8 height 8
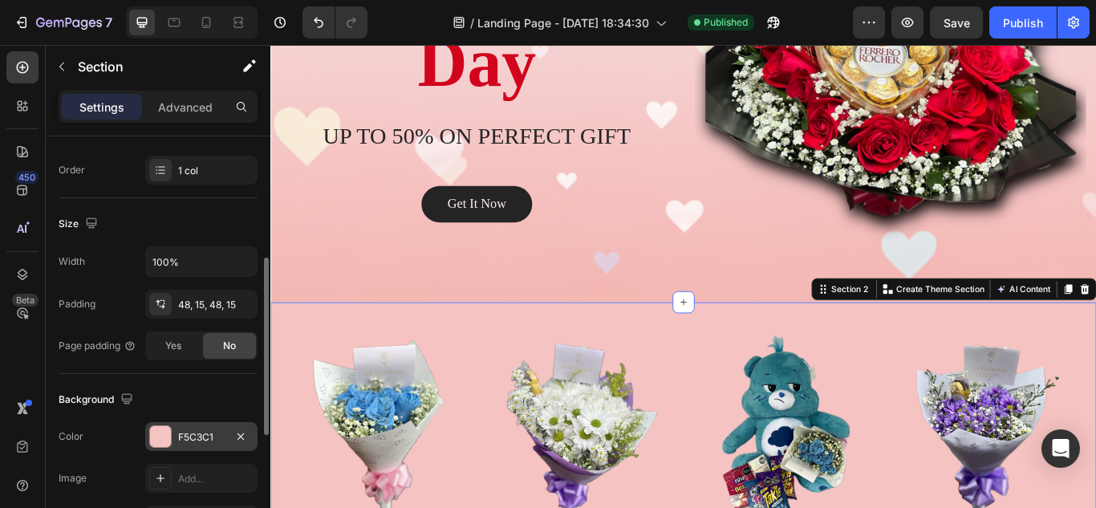
click at [218, 442] on div "F5C3C1" at bounding box center [201, 437] width 47 height 14
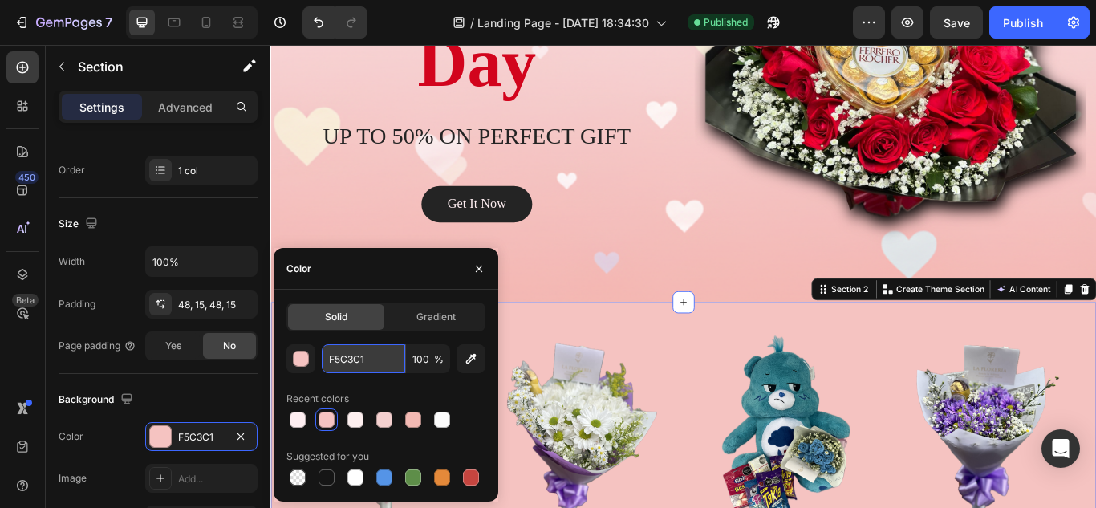
click at [387, 354] on input "F5C3C1" at bounding box center [363, 358] width 83 height 29
paste input "#feeef"
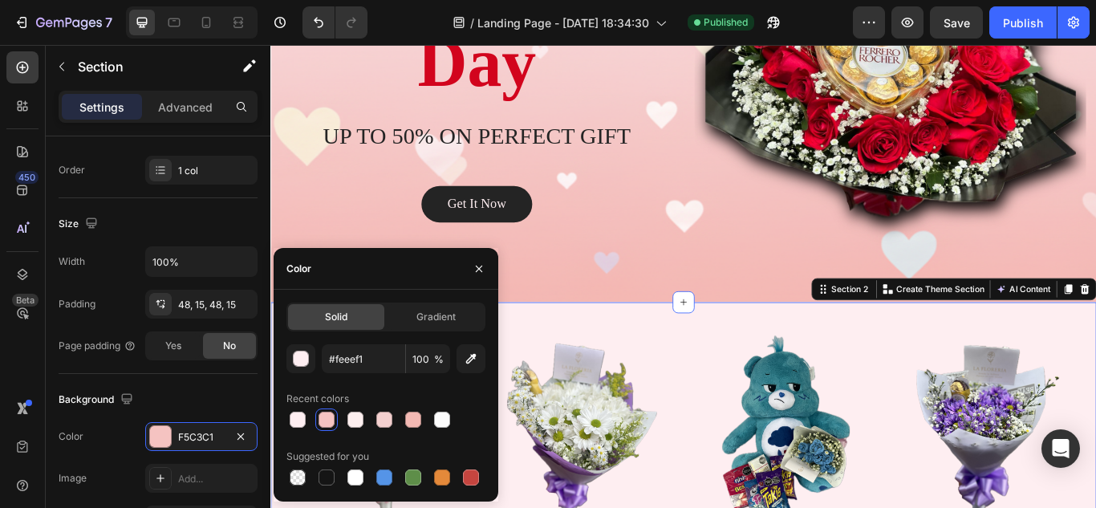
click at [465, 386] on div "Recent colors" at bounding box center [386, 399] width 199 height 26
type input "FEEEF1"
click at [474, 274] on icon "button" at bounding box center [479, 268] width 13 height 13
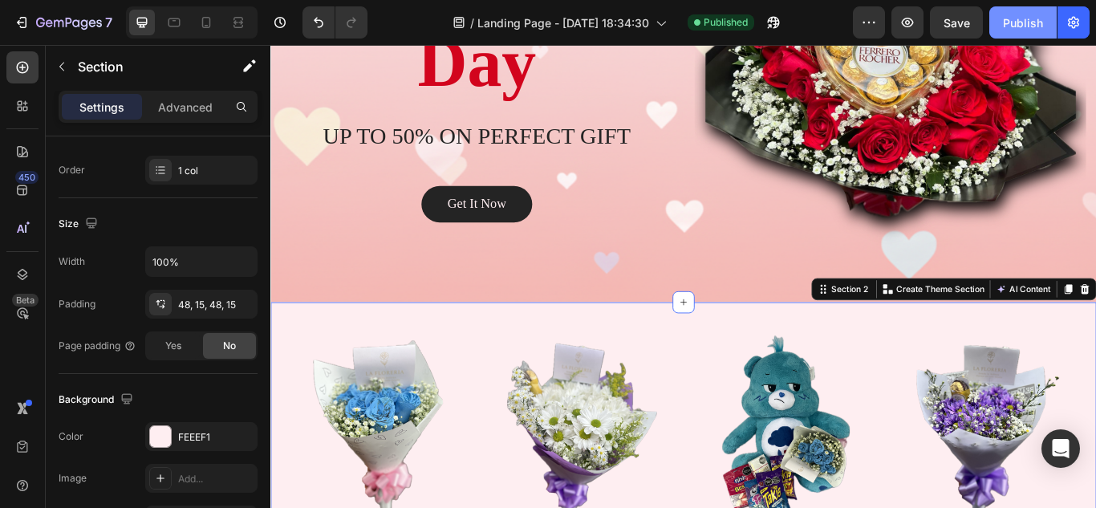
click at [1021, 18] on div "Publish" at bounding box center [1023, 22] width 40 height 17
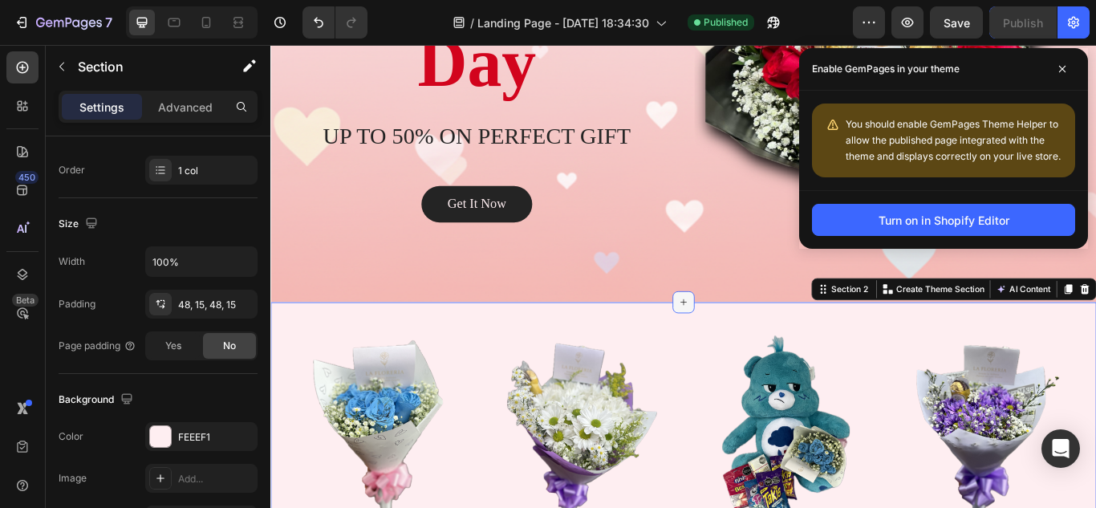
click at [752, 342] on div at bounding box center [752, 345] width 26 height 26
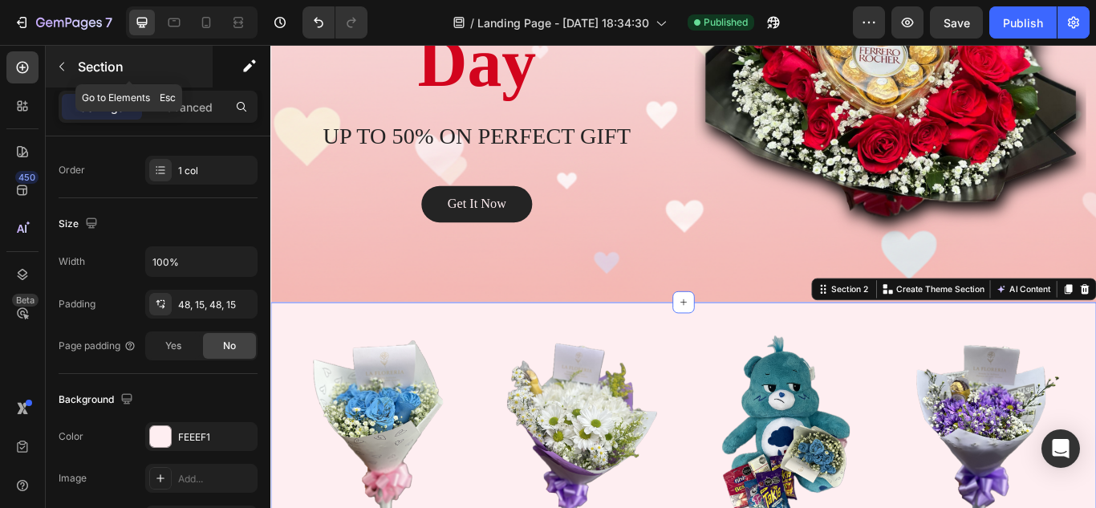
click at [70, 63] on button "button" at bounding box center [62, 67] width 26 height 26
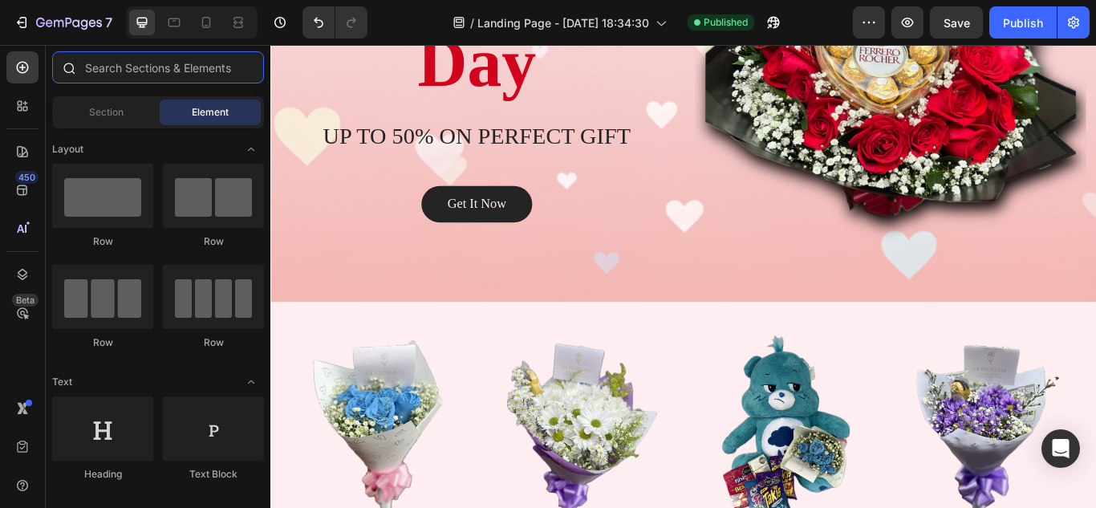
click at [188, 79] on input "text" at bounding box center [158, 67] width 212 height 32
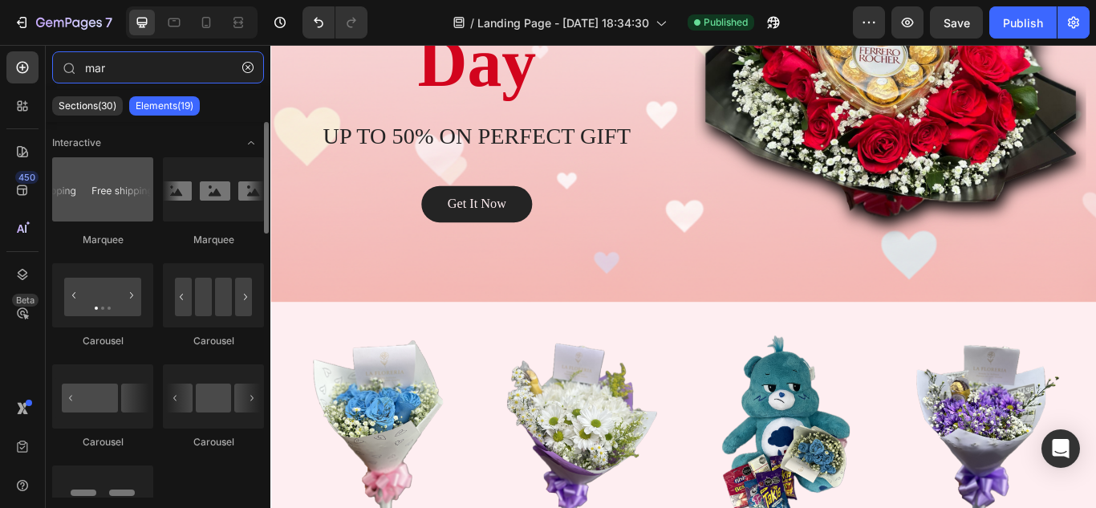
type input "mar"
click at [150, 205] on div at bounding box center [102, 189] width 101 height 64
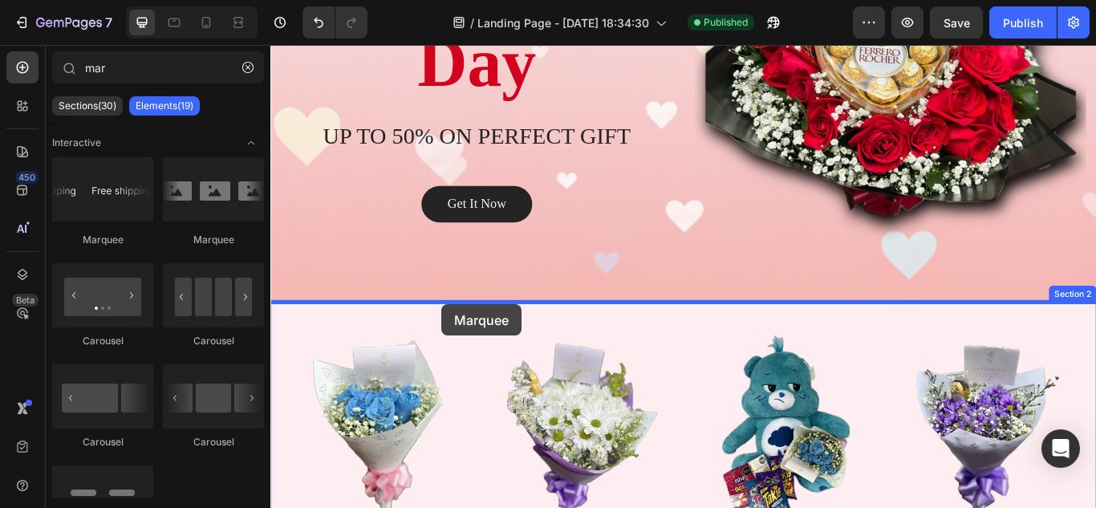
drag, startPoint x: 382, startPoint y: 240, endPoint x: 470, endPoint y: 349, distance: 140.4
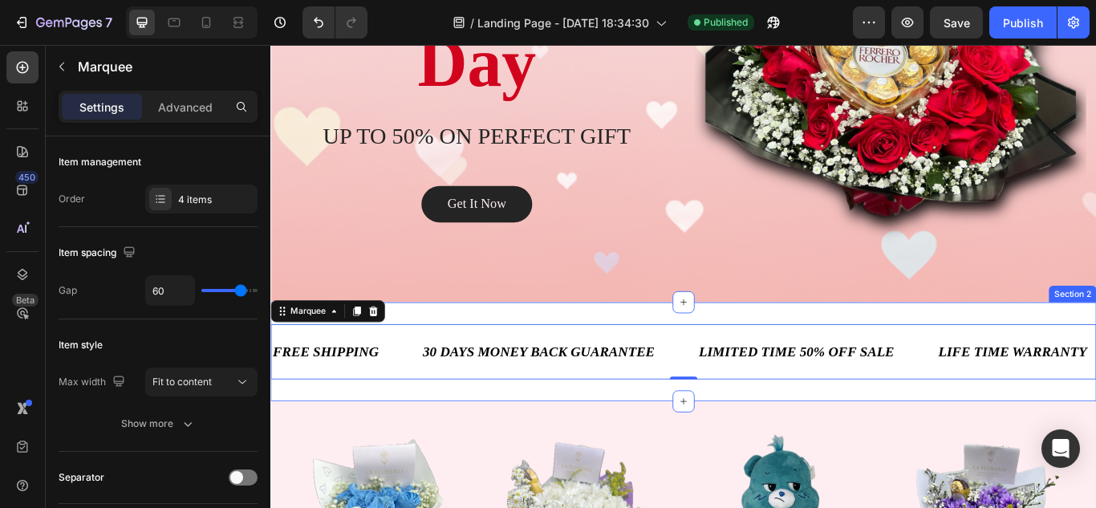
click at [710, 442] on div "FREE SHIPPING Text Block 30 DAYS MONEY BACK GUARANTEE Text Block LIMITED TIME 5…" at bounding box center [751, 403] width 963 height 116
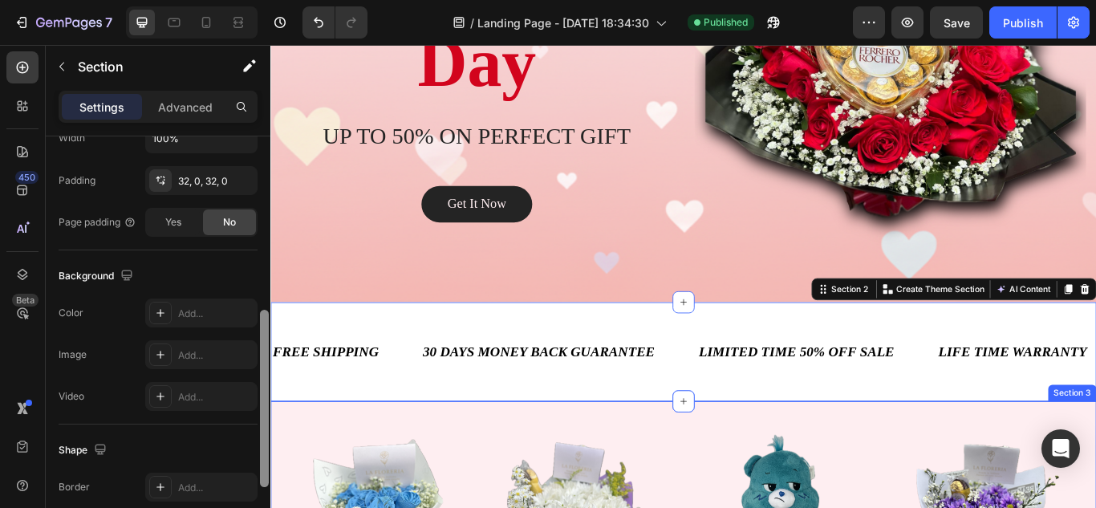
drag, startPoint x: 535, startPoint y: 336, endPoint x: 273, endPoint y: 552, distance: 339.9
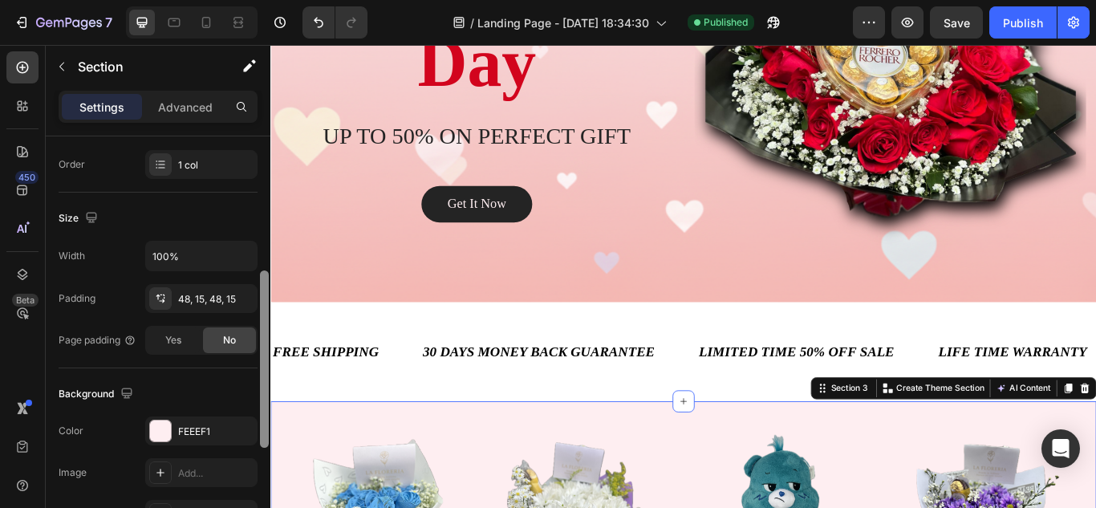
scroll to position [299, 0]
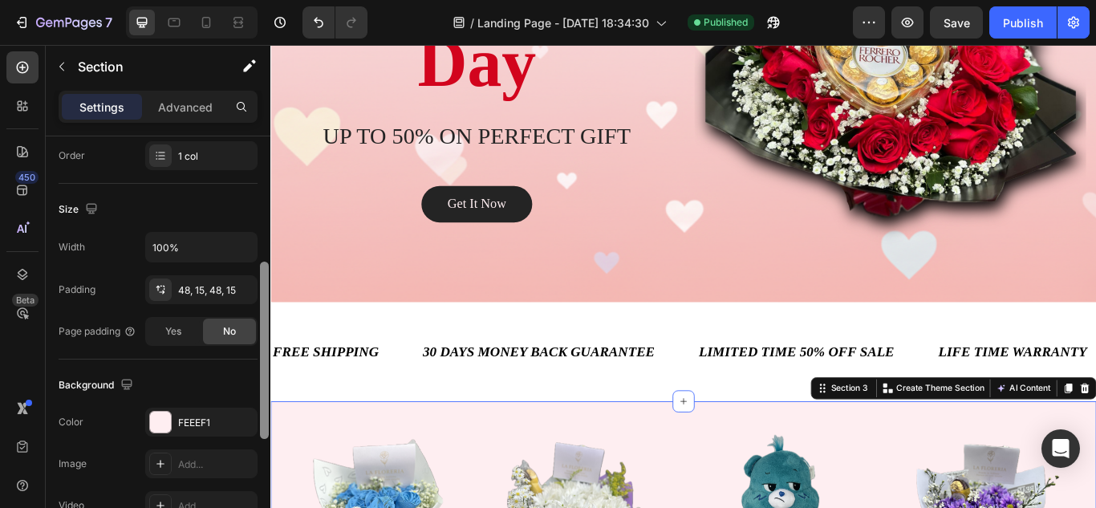
drag, startPoint x: 258, startPoint y: 390, endPoint x: 260, endPoint y: 419, distance: 28.9
click at [260, 419] on div at bounding box center [264, 343] width 12 height 417
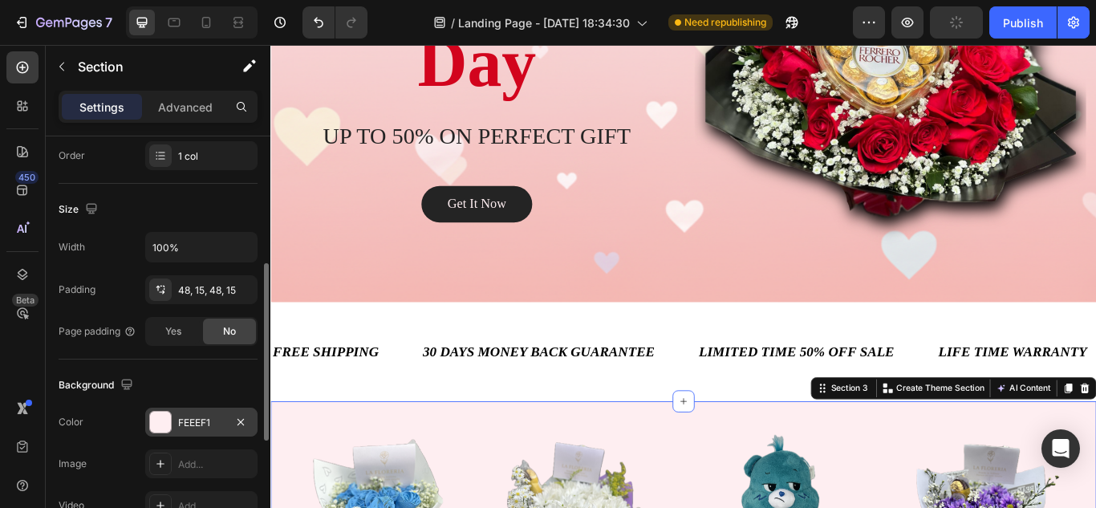
click at [224, 417] on div "FEEEF1" at bounding box center [201, 423] width 47 height 14
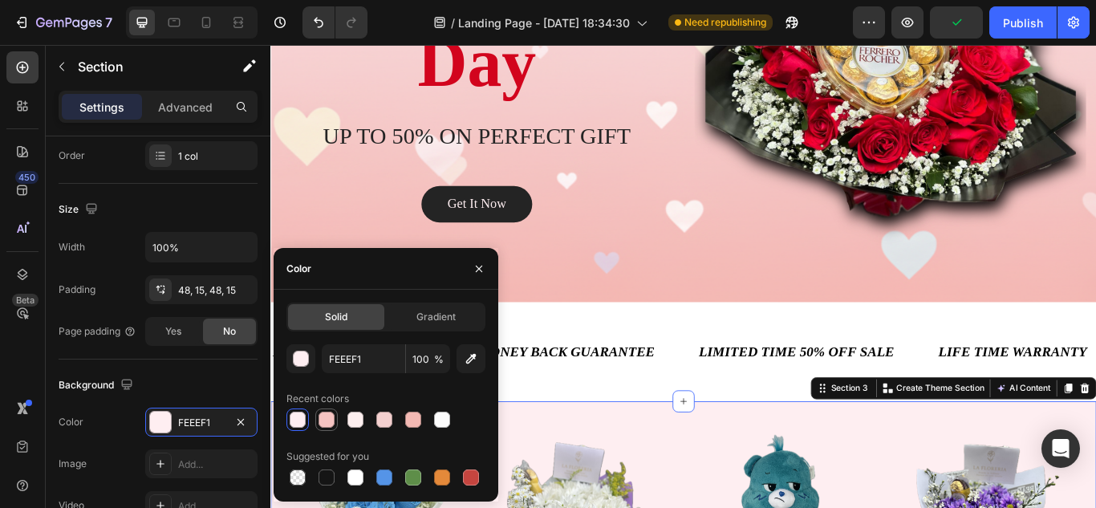
click at [324, 421] on div at bounding box center [327, 420] width 16 height 16
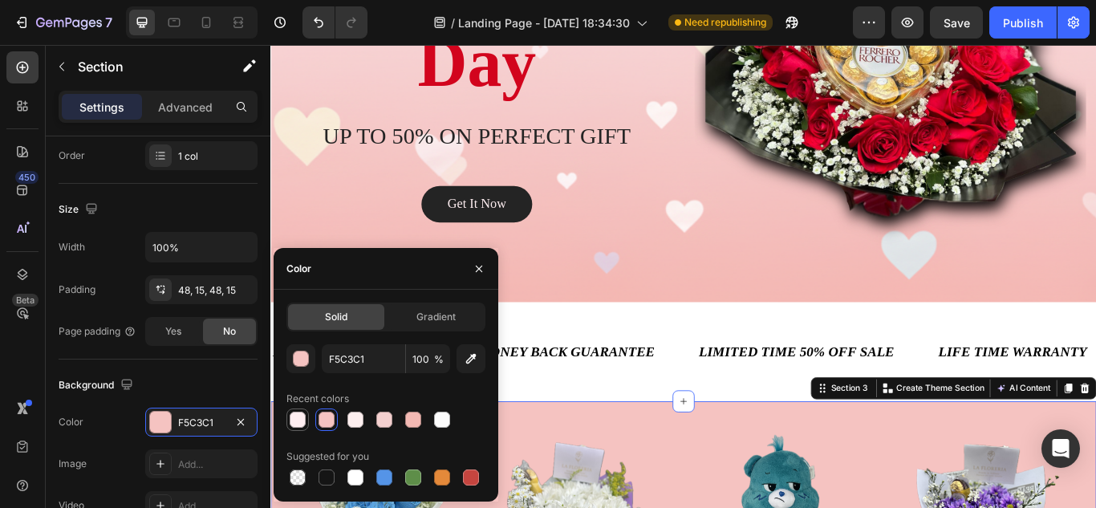
click at [303, 421] on div at bounding box center [298, 420] width 16 height 16
type input "FEEEF1"
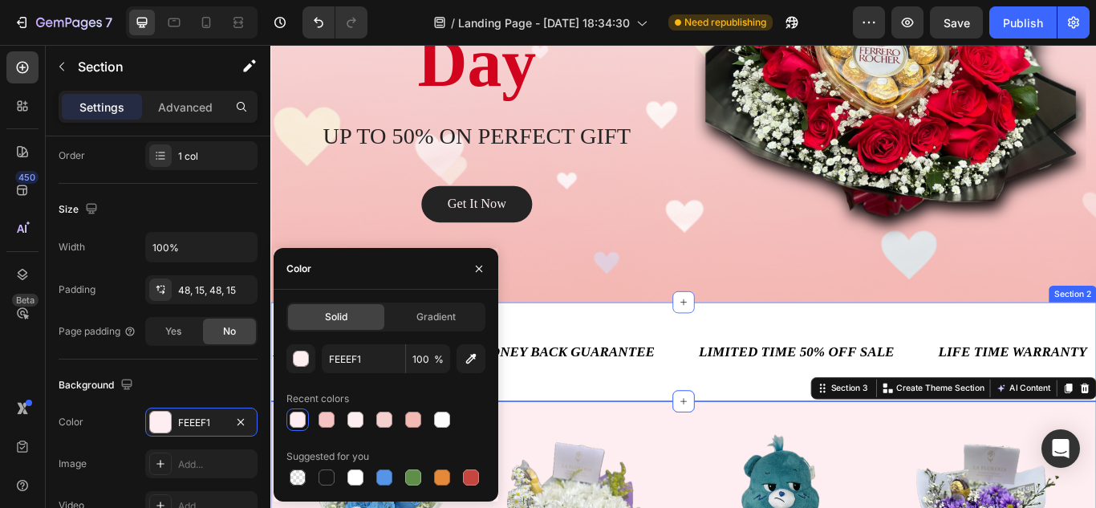
click at [718, 356] on div "FREE SHIPPING Text Block 30 DAYS MONEY BACK GUARANTEE Text Block LIMITED TIME 5…" at bounding box center [751, 403] width 963 height 116
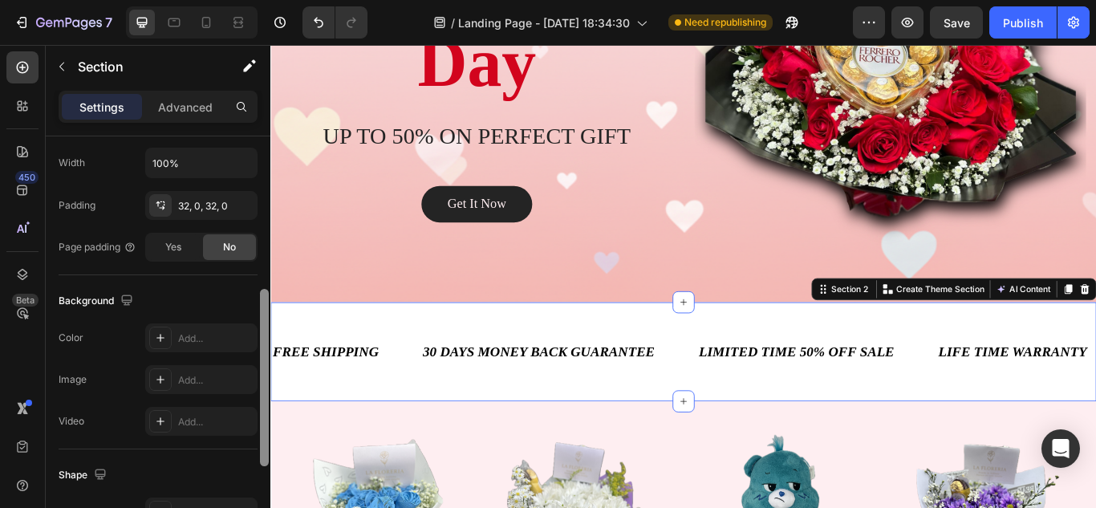
scroll to position [421, 0]
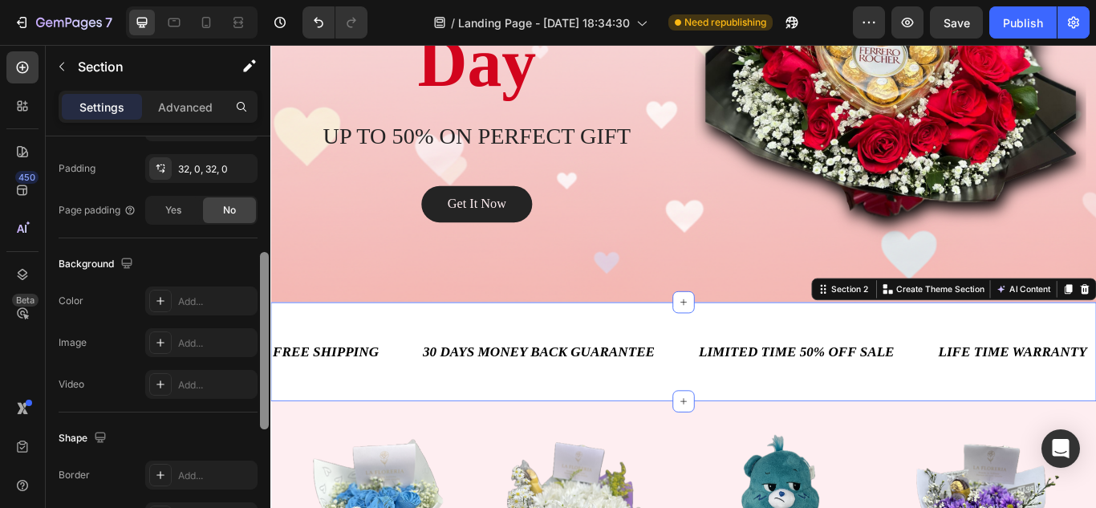
drag, startPoint x: 267, startPoint y: 326, endPoint x: 262, endPoint y: 378, distance: 52.4
click at [262, 378] on div at bounding box center [264, 340] width 9 height 177
click at [198, 306] on div "Add..." at bounding box center [215, 301] width 75 height 14
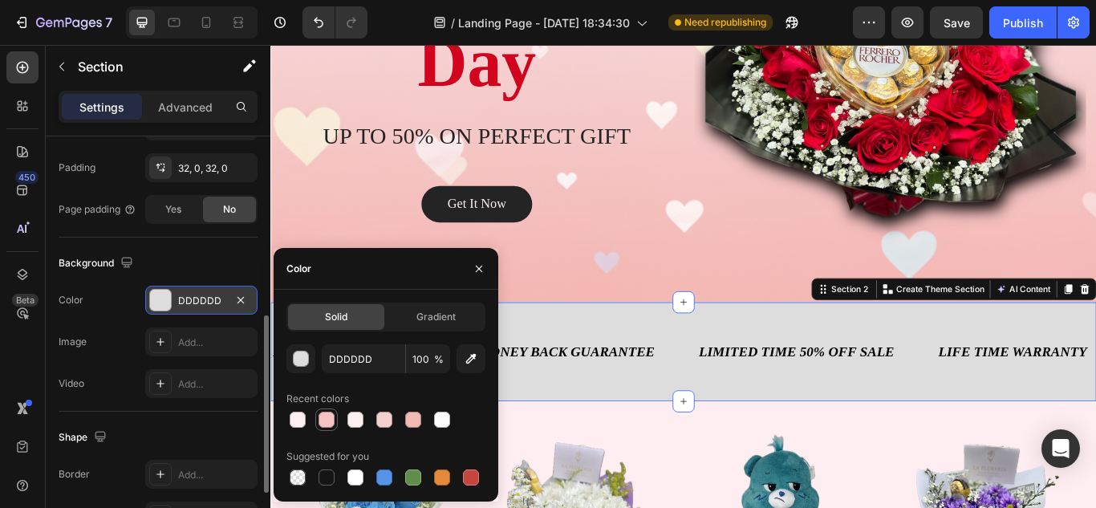
click at [323, 417] on div at bounding box center [327, 420] width 16 height 16
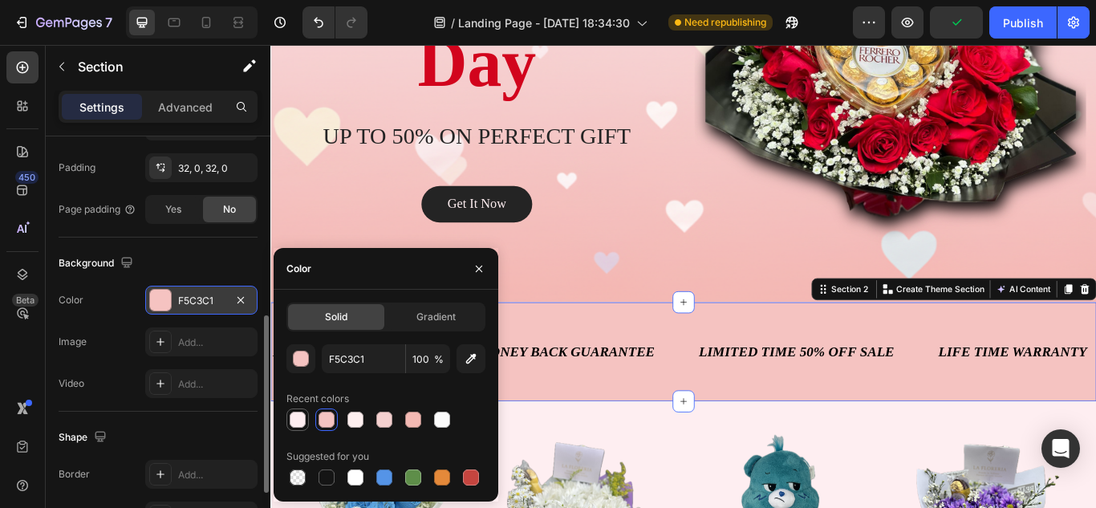
click at [299, 418] on div at bounding box center [298, 420] width 16 height 16
type input "FEEEF1"
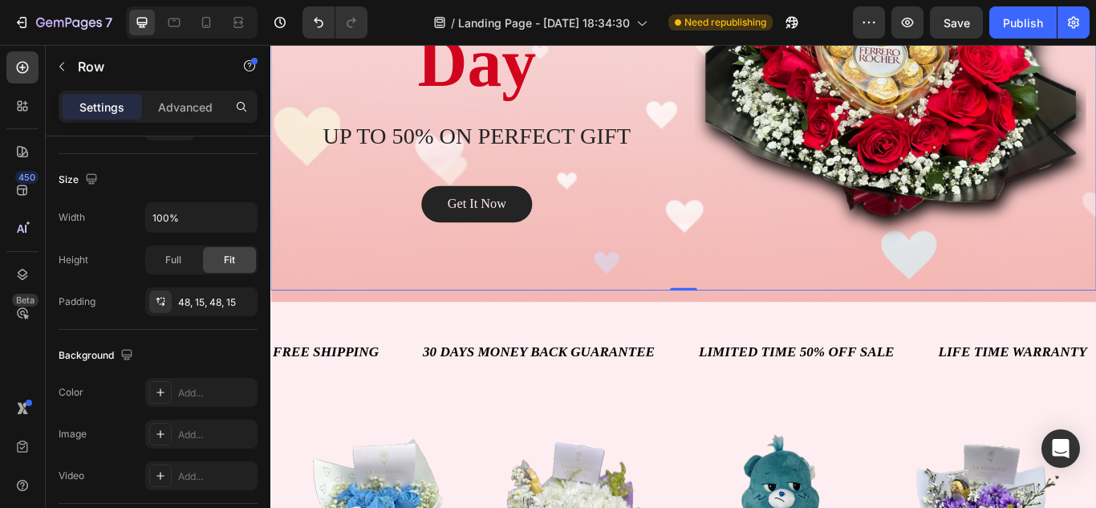
scroll to position [0, 0]
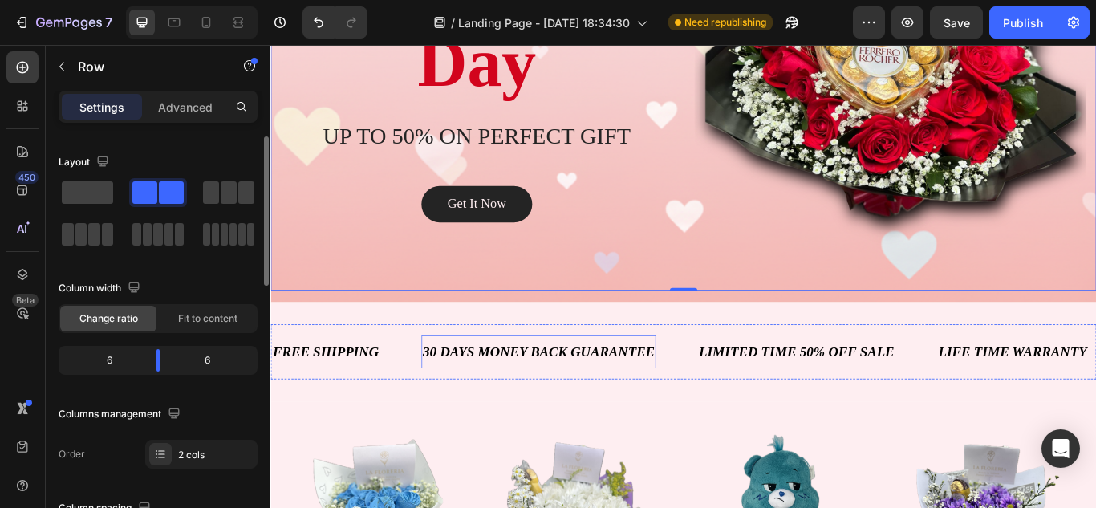
click at [610, 409] on div "30 DAYS MONEY BACK GUARANTEE" at bounding box center [583, 403] width 274 height 26
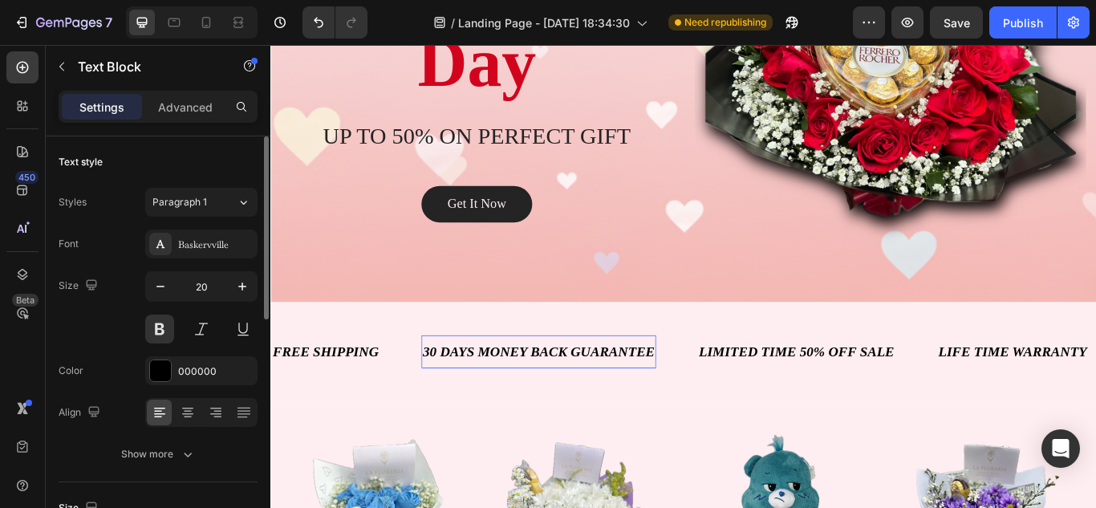
click at [610, 409] on div "30 DAYS MONEY BACK GUARANTEE" at bounding box center [583, 403] width 274 height 26
click at [610, 409] on p "30 DAYS MONEY BACK GUARANTEE" at bounding box center [583, 403] width 270 height 22
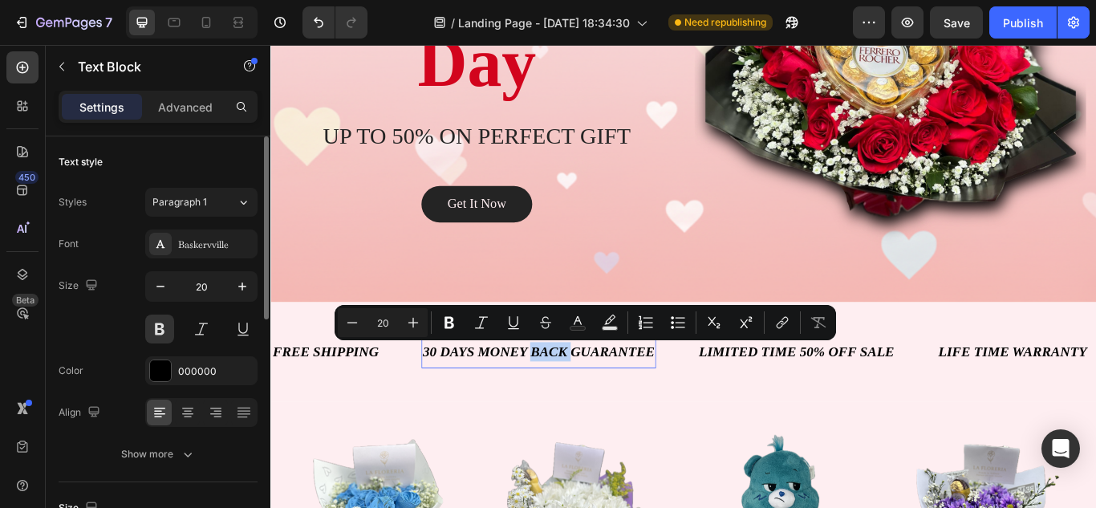
click at [610, 409] on p "30 DAYS MONEY BACK GUARANTEE" at bounding box center [583, 403] width 270 height 22
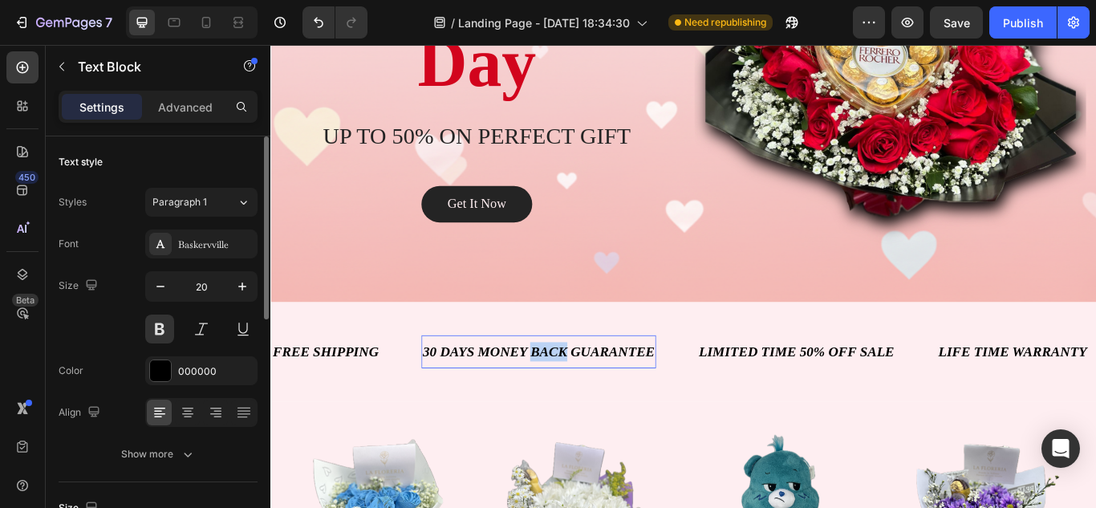
click at [610, 409] on p "30 DAYS MONEY BACK GUARANTEE" at bounding box center [583, 403] width 270 height 22
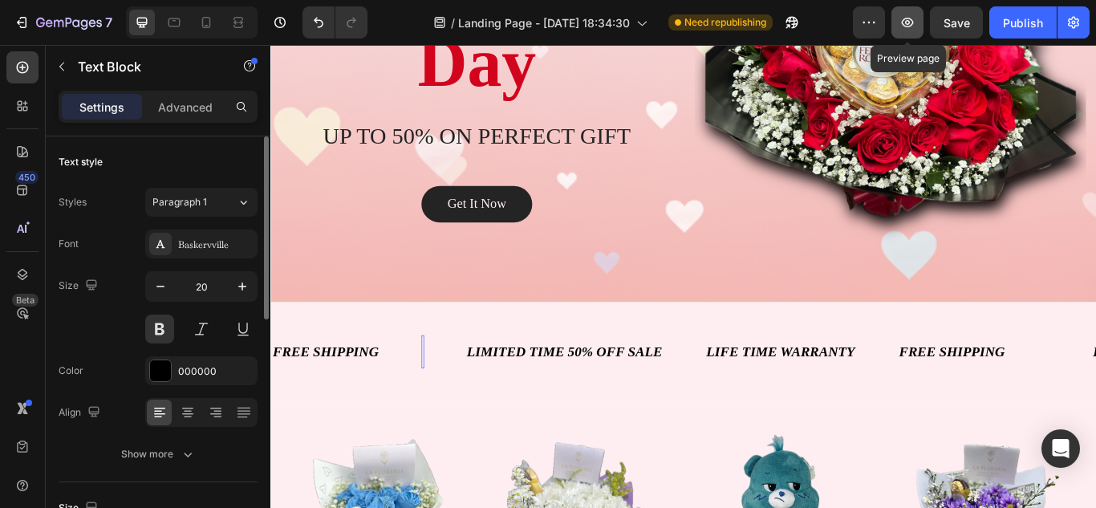
click at [905, 15] on icon "button" at bounding box center [908, 22] width 16 height 16
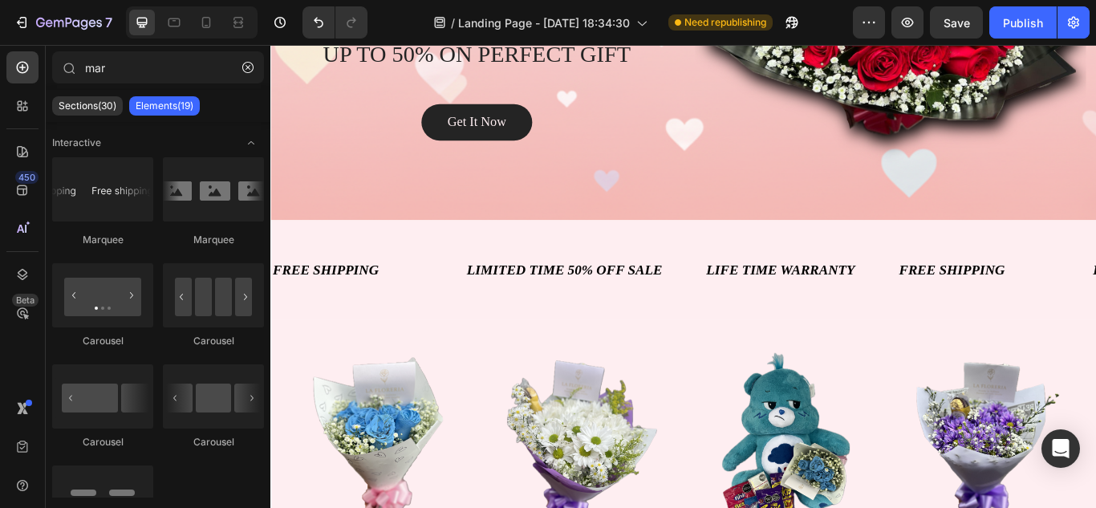
scroll to position [422, 0]
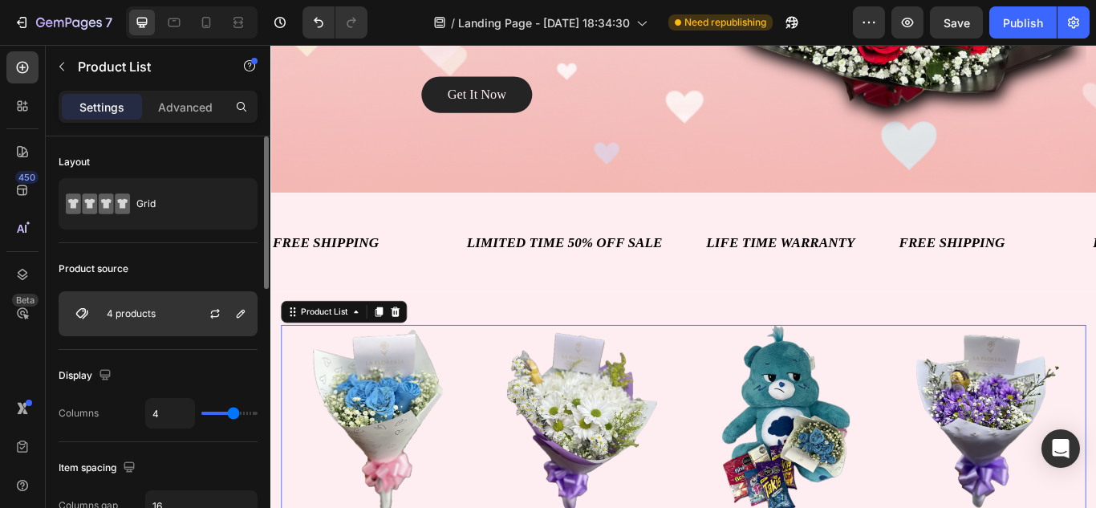
click at [138, 301] on div "4 products" at bounding box center [158, 313] width 199 height 45
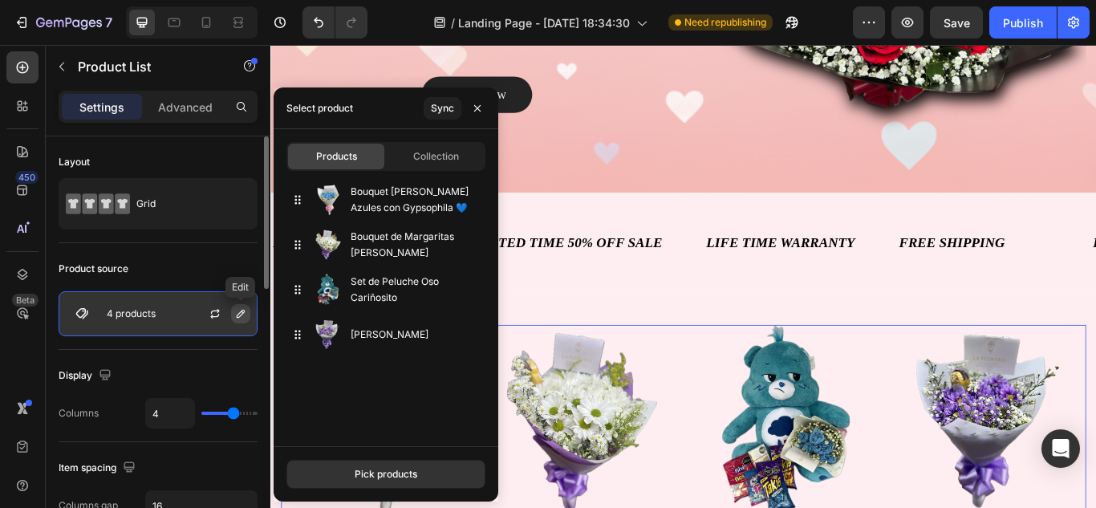
click at [235, 315] on icon "button" at bounding box center [240, 313] width 13 height 13
click at [240, 313] on icon "button" at bounding box center [241, 314] width 8 height 8
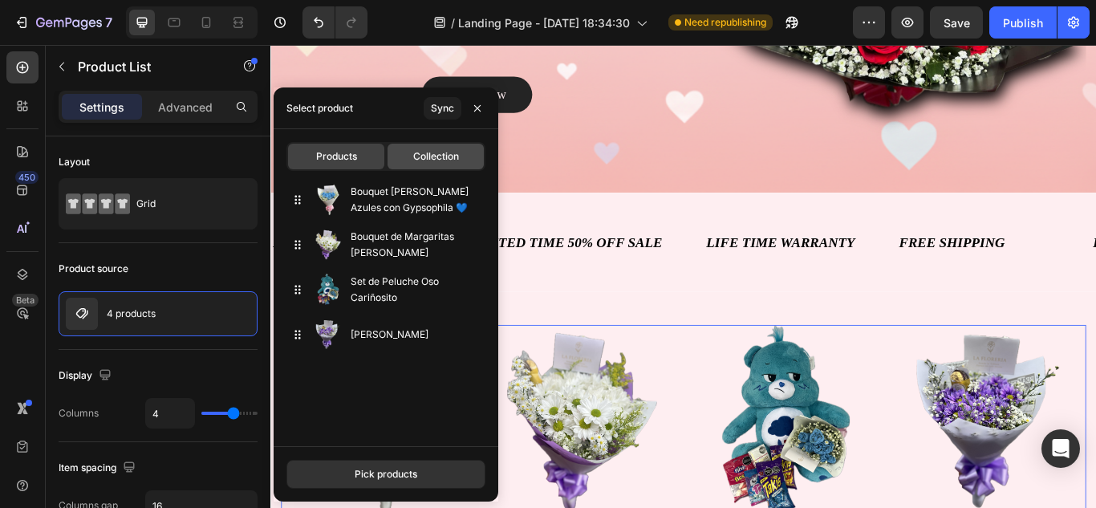
click at [433, 168] on div "Collection" at bounding box center [436, 157] width 96 height 26
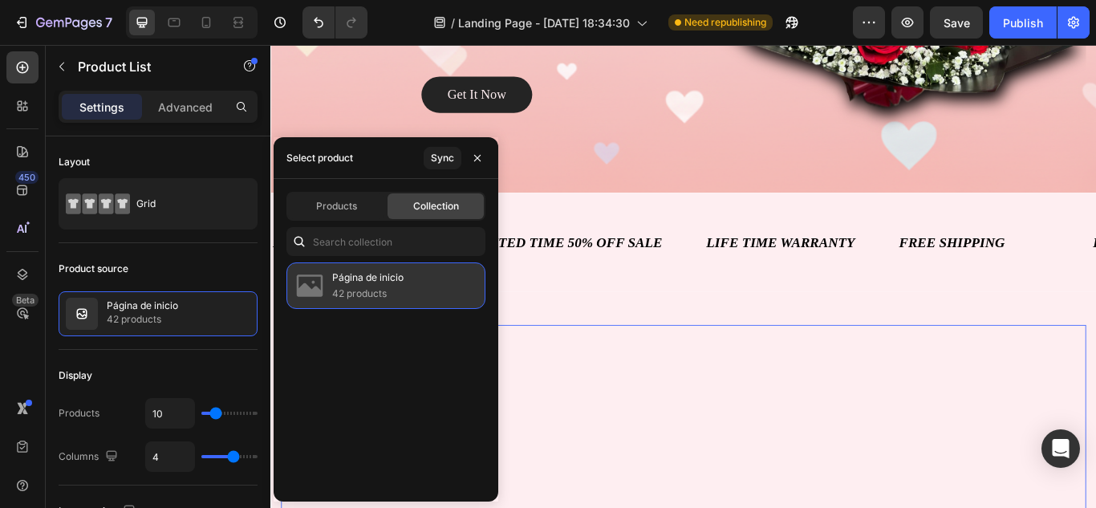
click at [372, 287] on p "42 products" at bounding box center [367, 294] width 71 height 16
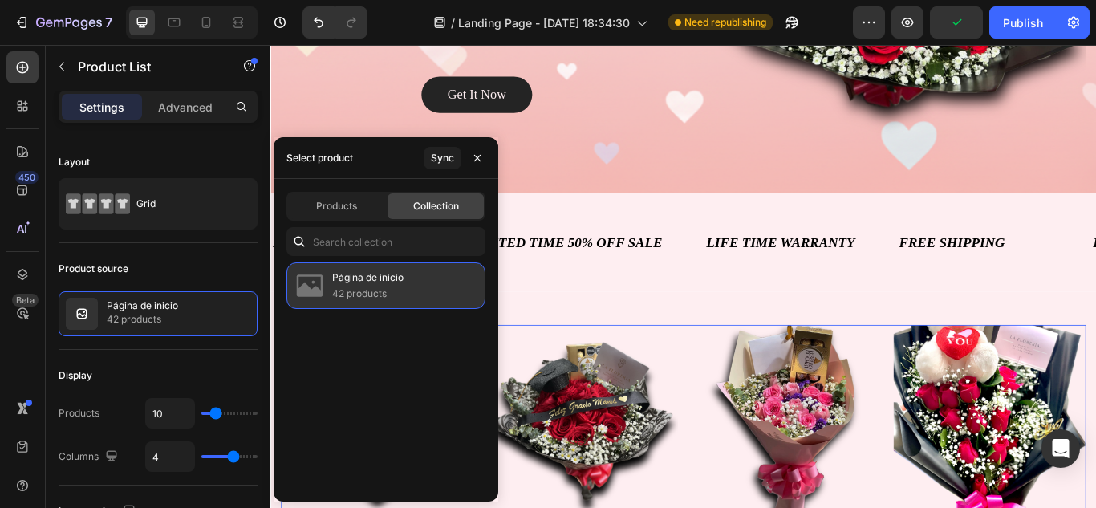
click at [393, 287] on p "42 products" at bounding box center [367, 294] width 71 height 16
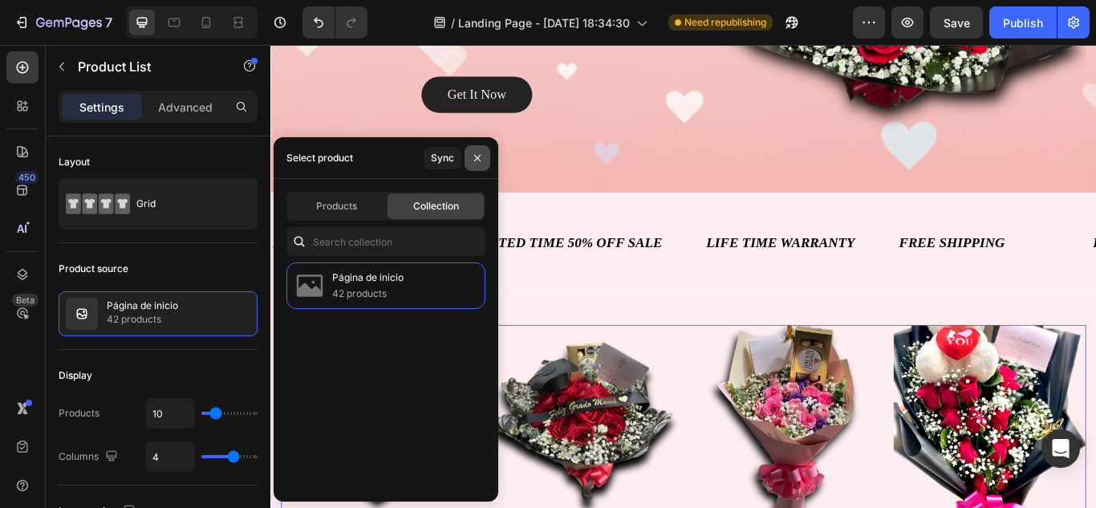
click at [480, 157] on icon "button" at bounding box center [477, 158] width 13 height 13
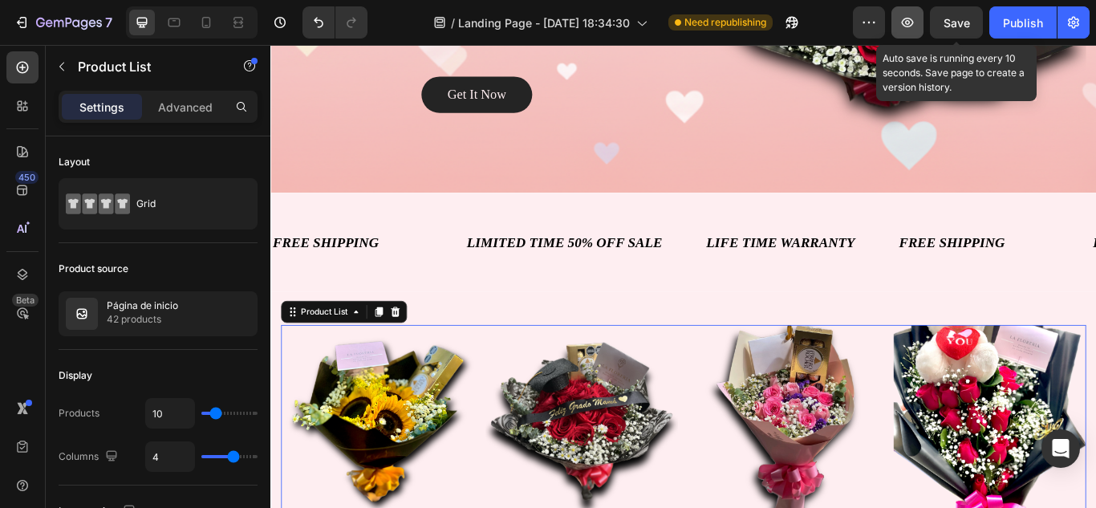
click at [907, 19] on icon "button" at bounding box center [908, 22] width 16 height 16
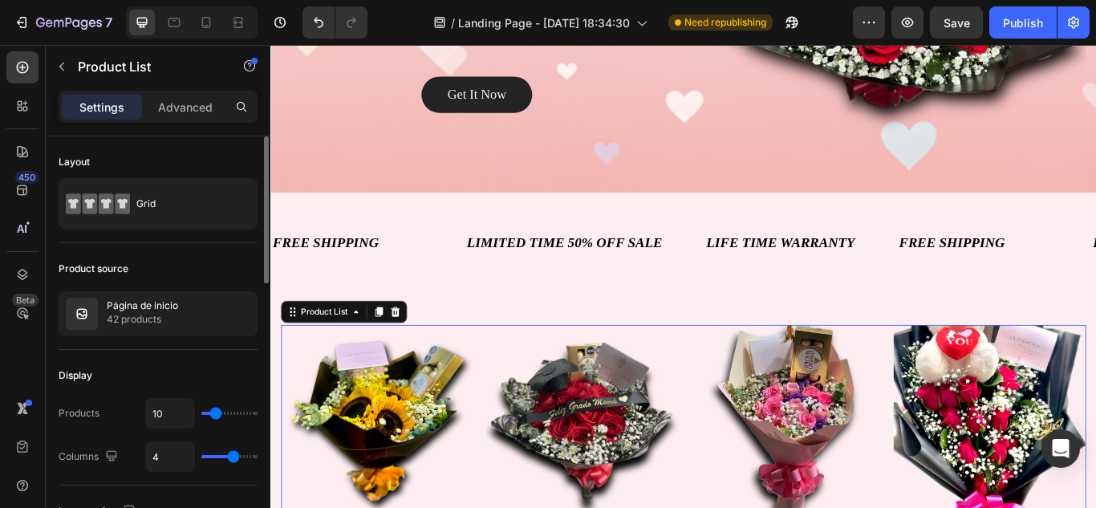
type input "13"
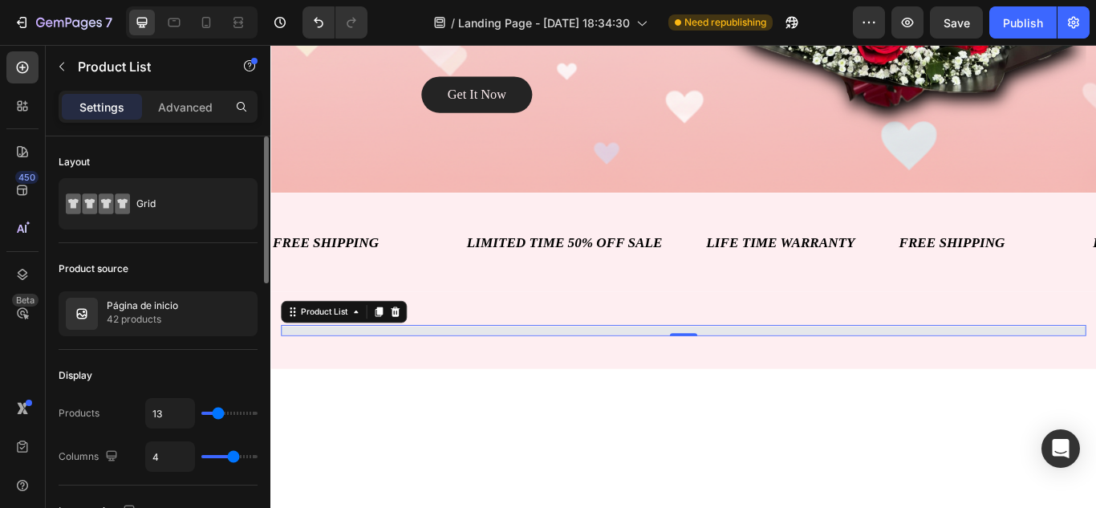
type input "14"
type input "17"
type input "20"
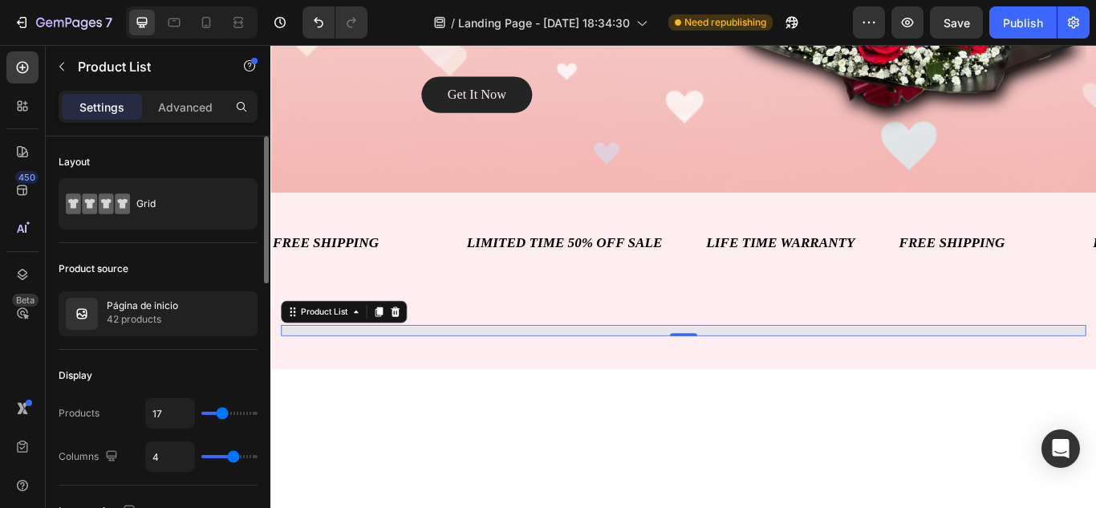
type input "20"
type input "28"
type input "29"
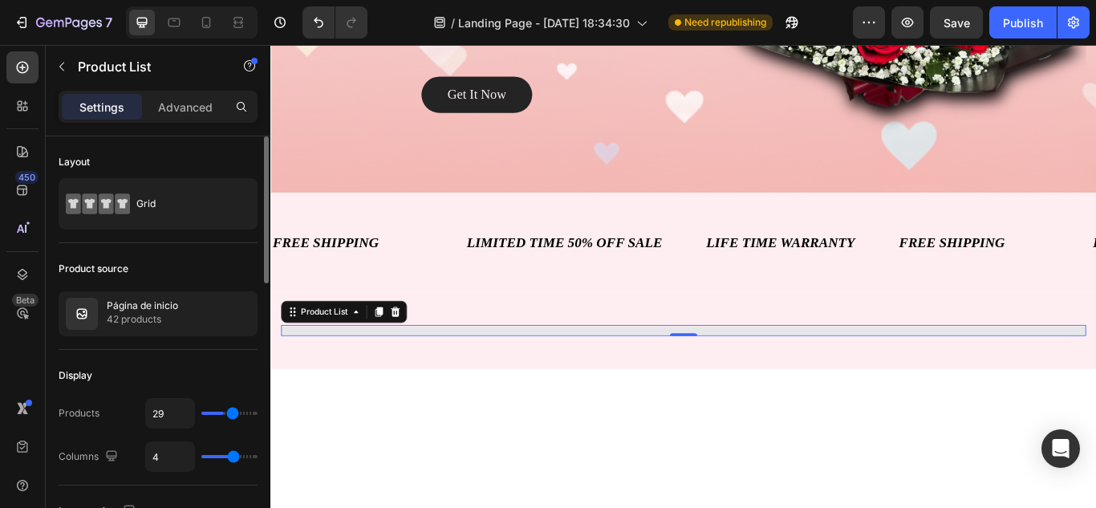
type input "30"
type input "32"
type input "33"
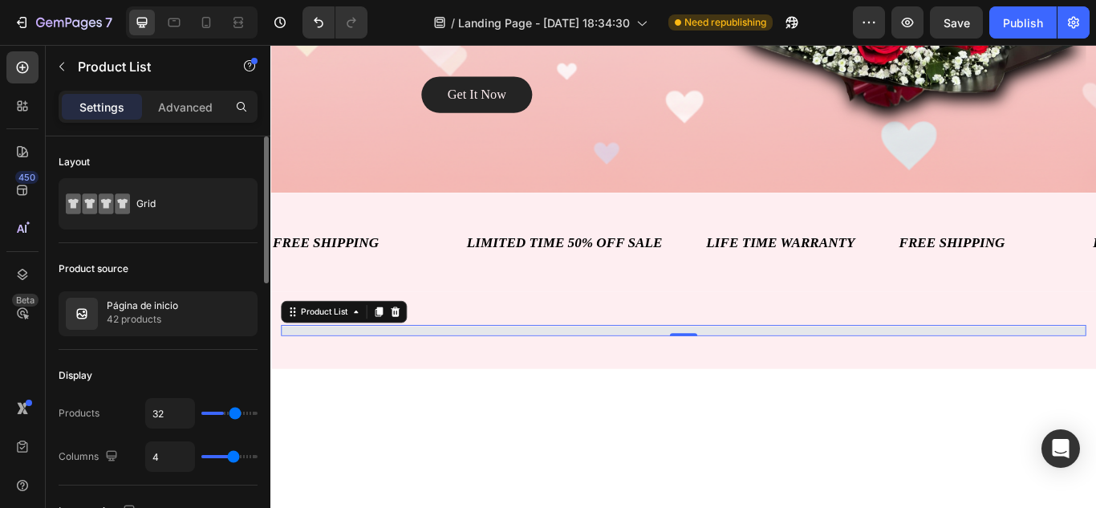
type input "33"
type input "35"
type input "37"
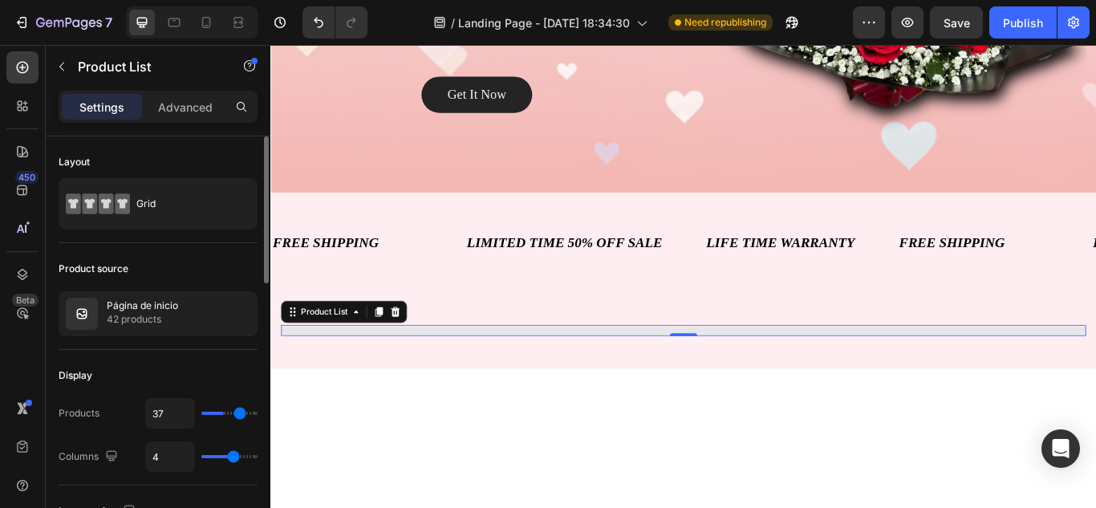
type input "38"
type input "44"
type input "45"
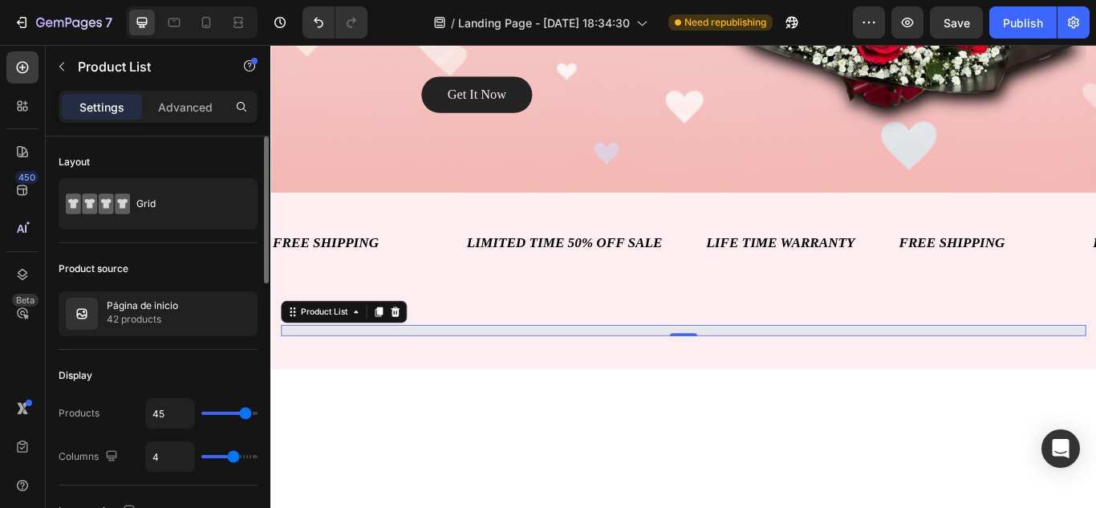
type input "45"
type input "47"
type input "49"
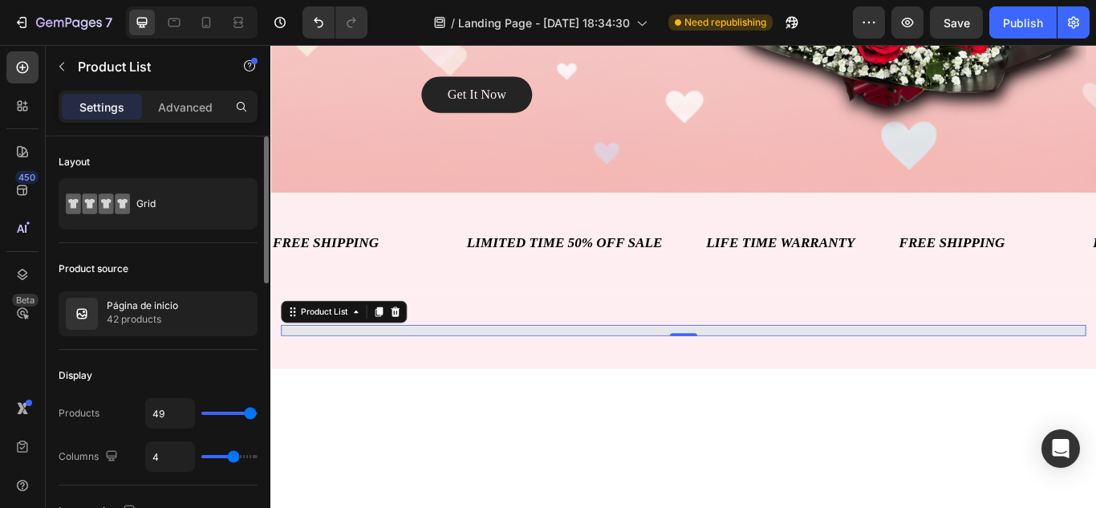
type input "50"
drag, startPoint x: 218, startPoint y: 413, endPoint x: 278, endPoint y: 413, distance: 59.4
type input "50"
click at [258, 413] on input "range" at bounding box center [229, 413] width 56 height 3
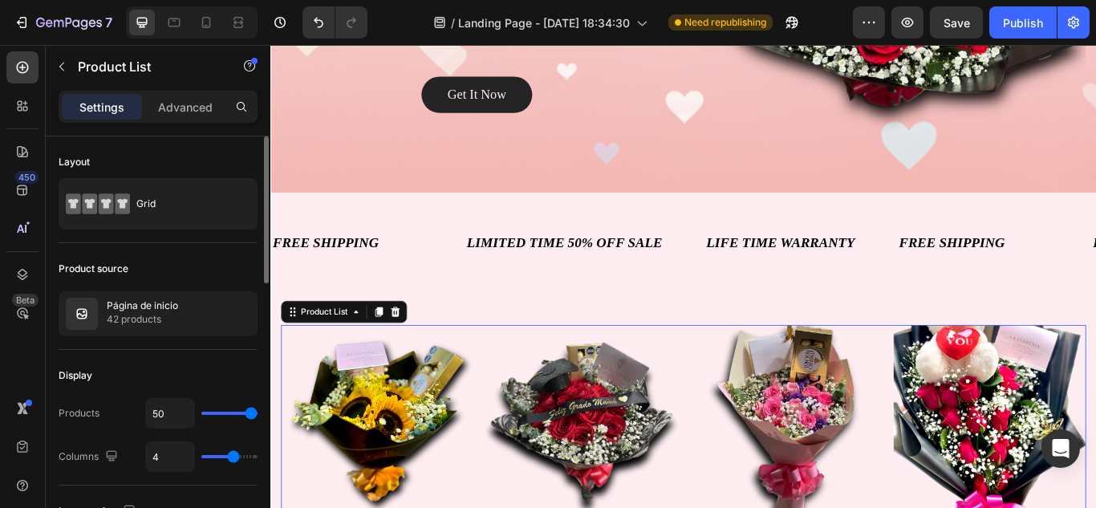
drag, startPoint x: 243, startPoint y: 410, endPoint x: 234, endPoint y: 413, distance: 10.2
click at [233, 413] on div "50" at bounding box center [201, 413] width 112 height 31
type input "50"
drag, startPoint x: 250, startPoint y: 412, endPoint x: 365, endPoint y: 408, distance: 115.7
click at [258, 412] on input "range" at bounding box center [229, 413] width 56 height 3
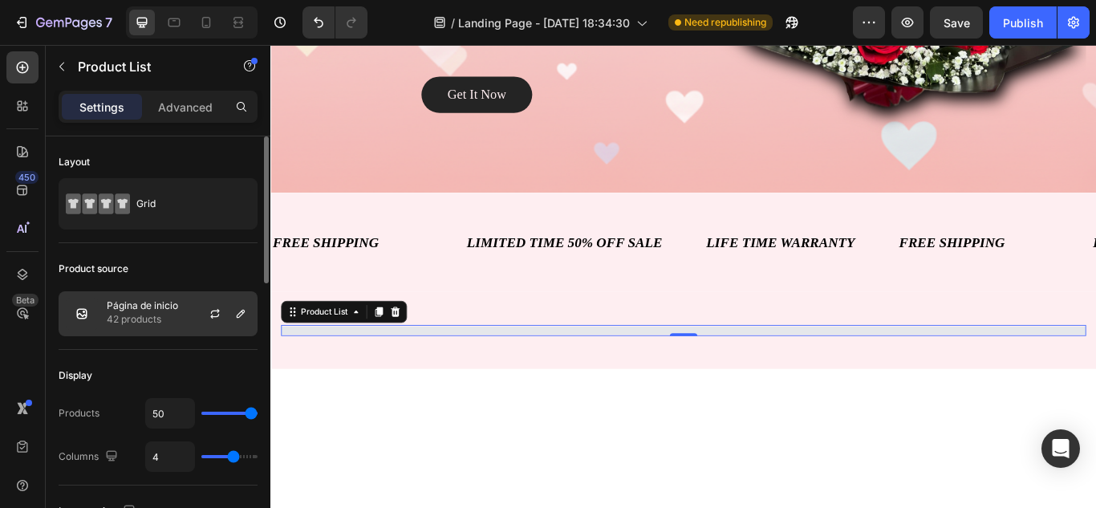
click at [193, 295] on div at bounding box center [221, 313] width 71 height 43
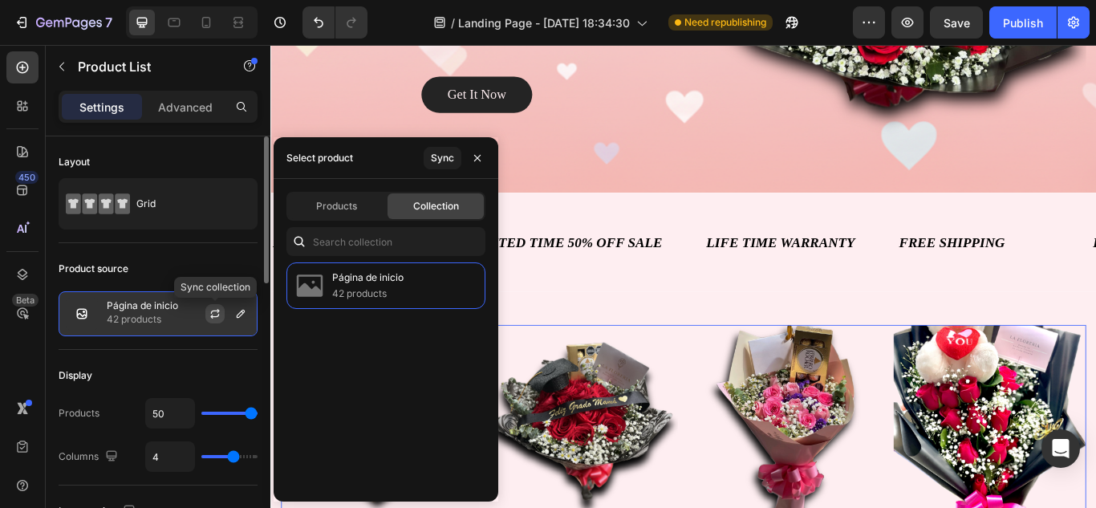
click at [215, 317] on icon "button" at bounding box center [214, 316] width 9 height 5
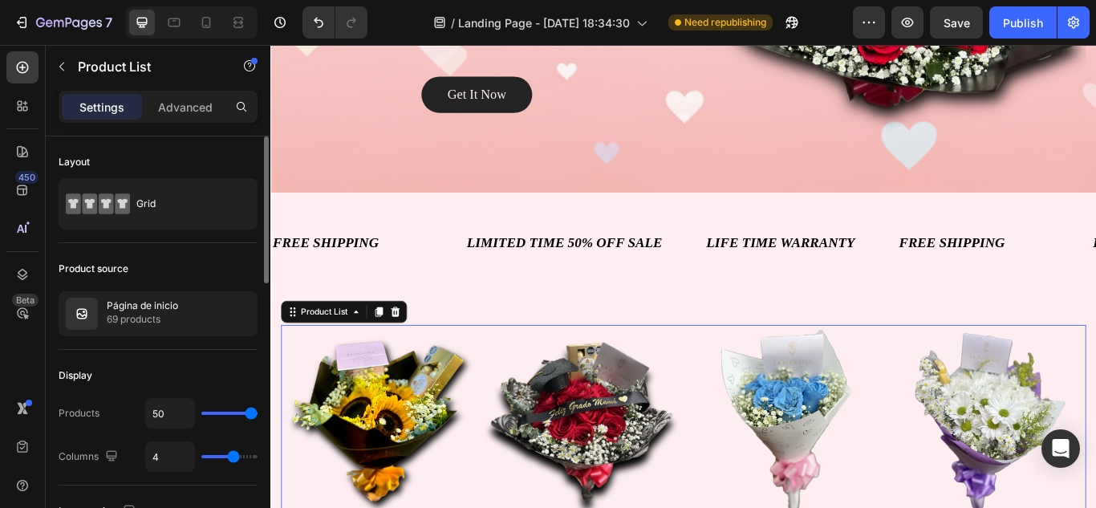
type input "4"
drag, startPoint x: 228, startPoint y: 456, endPoint x: 208, endPoint y: 462, distance: 21.1
type input "5"
click at [238, 458] on input "range" at bounding box center [229, 456] width 56 height 3
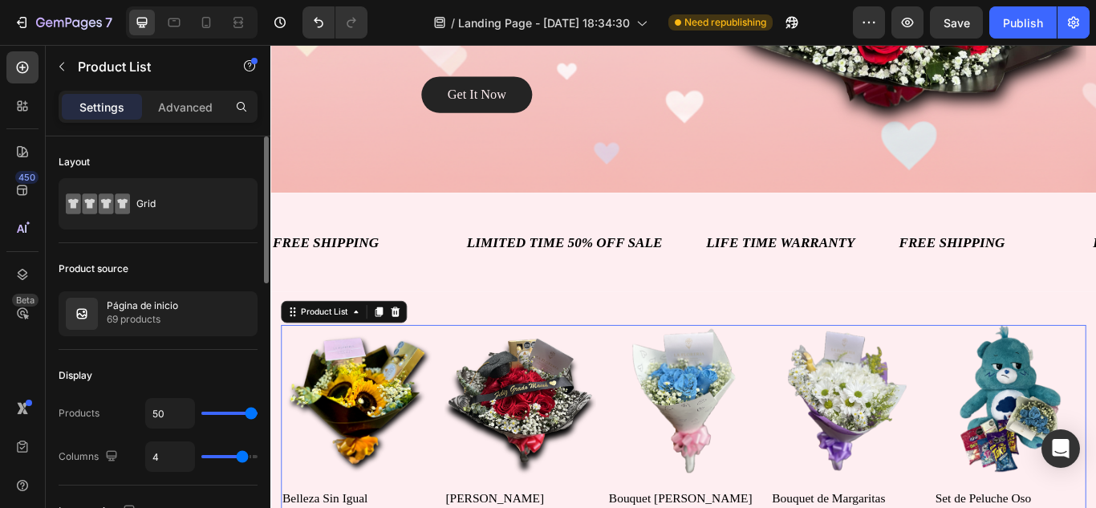
type input "5"
click at [166, 465] on input "5" at bounding box center [170, 456] width 48 height 29
click at [232, 376] on div "Display" at bounding box center [158, 376] width 199 height 26
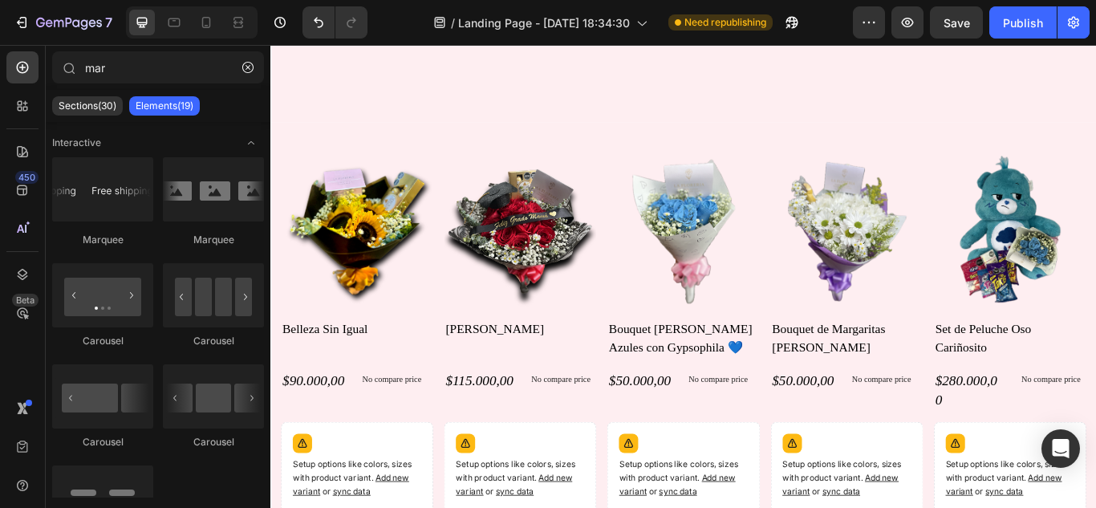
scroll to position [954, 0]
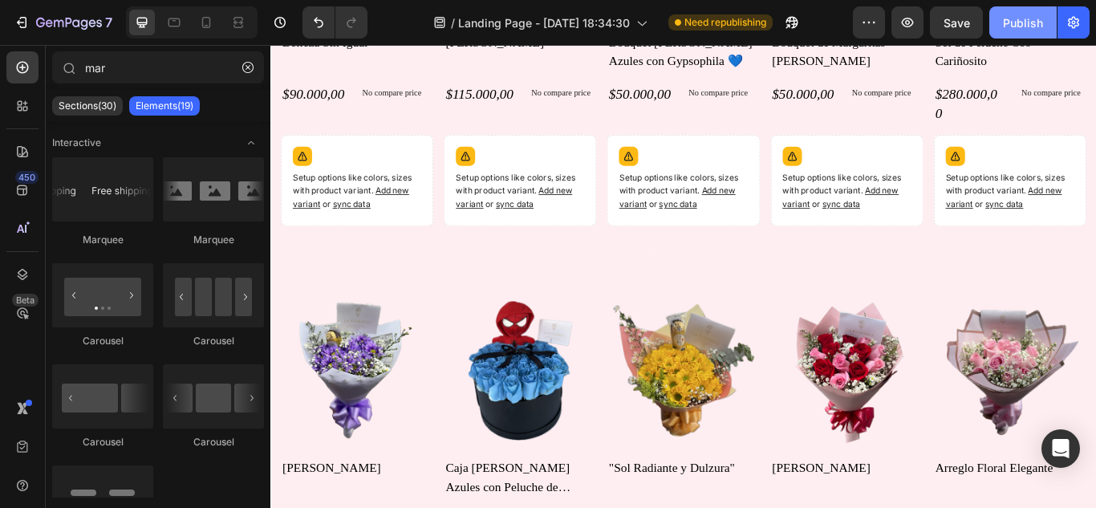
click at [1024, 18] on div "Publish" at bounding box center [1023, 22] width 40 height 17
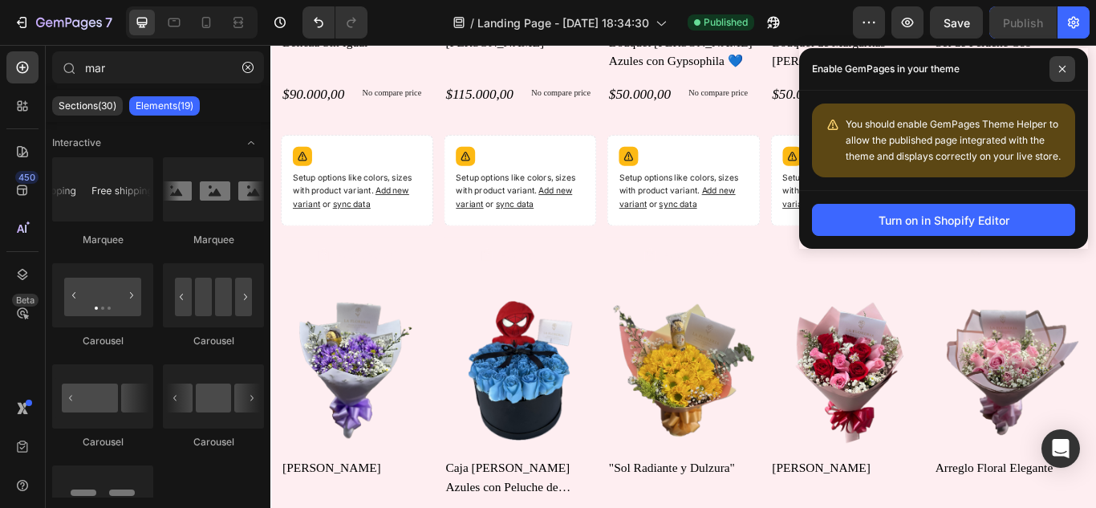
click at [1064, 67] on icon at bounding box center [1063, 69] width 8 height 8
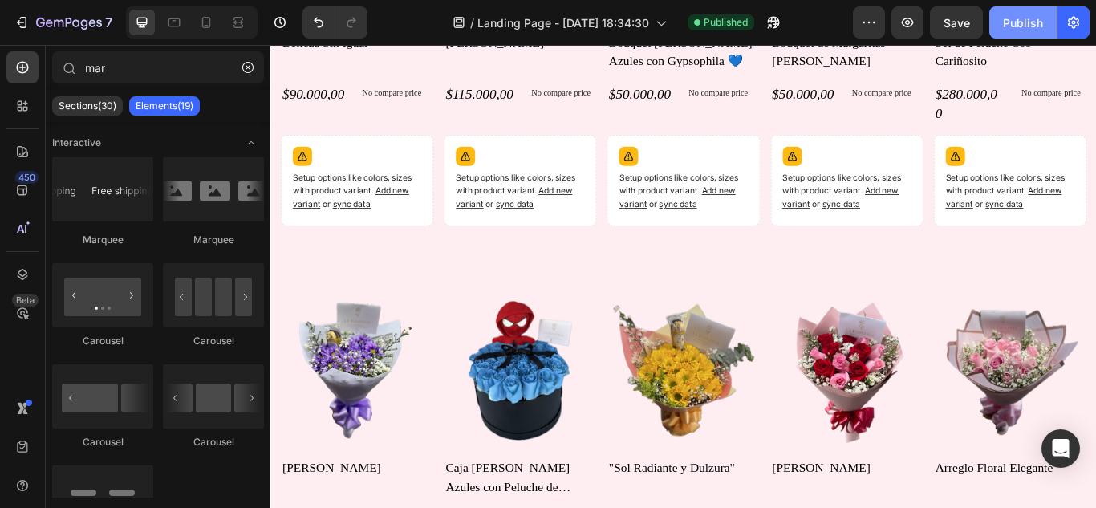
click at [1023, 26] on div "Publish" at bounding box center [1023, 22] width 40 height 17
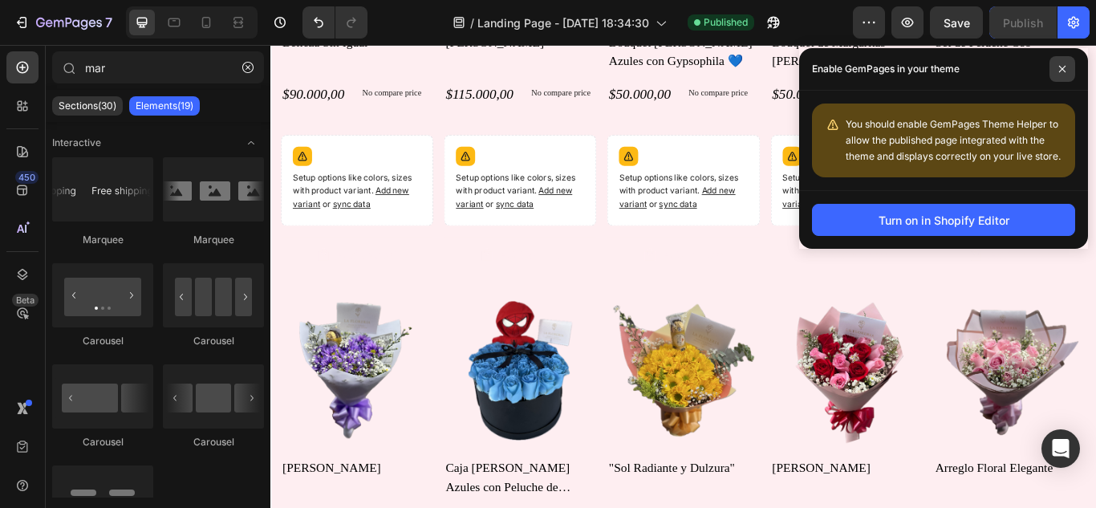
click at [1060, 71] on icon at bounding box center [1063, 69] width 6 height 6
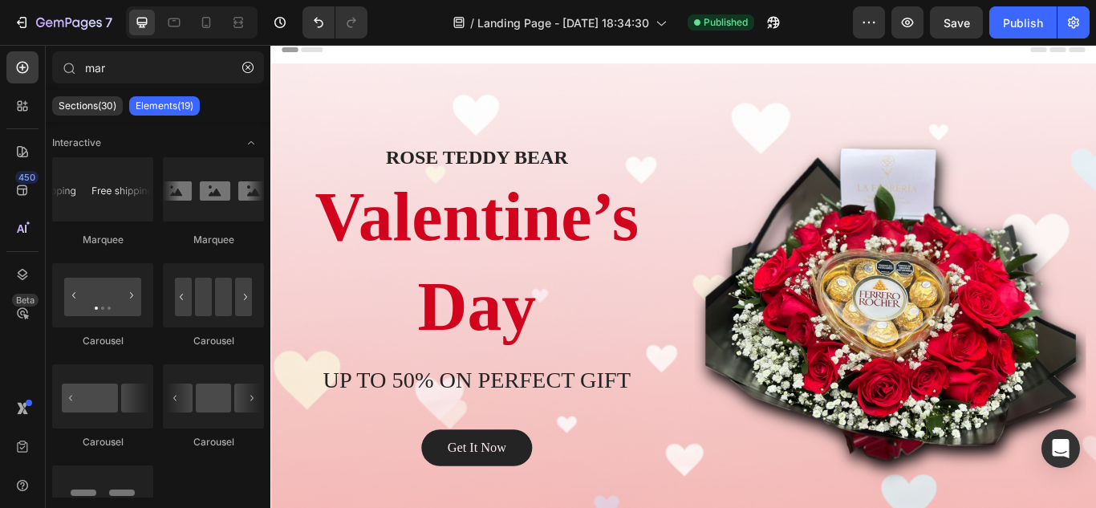
scroll to position [0, 0]
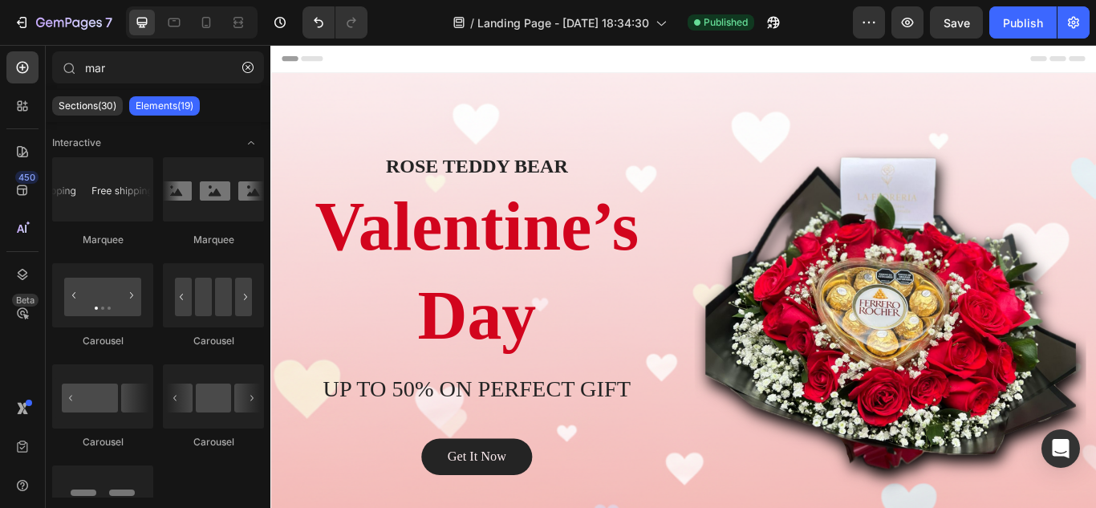
drag, startPoint x: 1232, startPoint y: 61, endPoint x: 1366, endPoint y: 71, distance: 134.5
click at [231, 26] on icon at bounding box center [238, 22] width 16 height 16
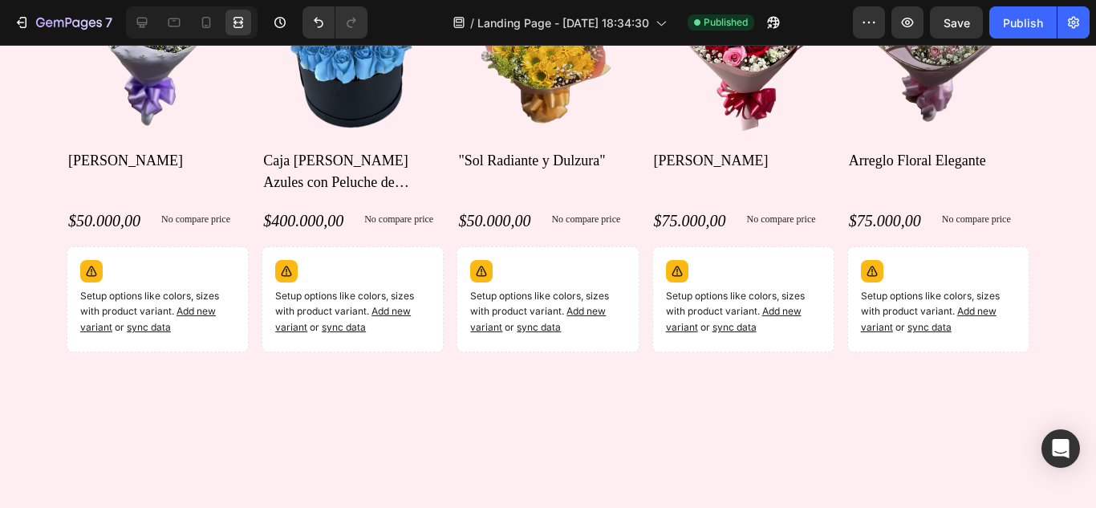
scroll to position [1357, 0]
